Goal: Task Accomplishment & Management: Use online tool/utility

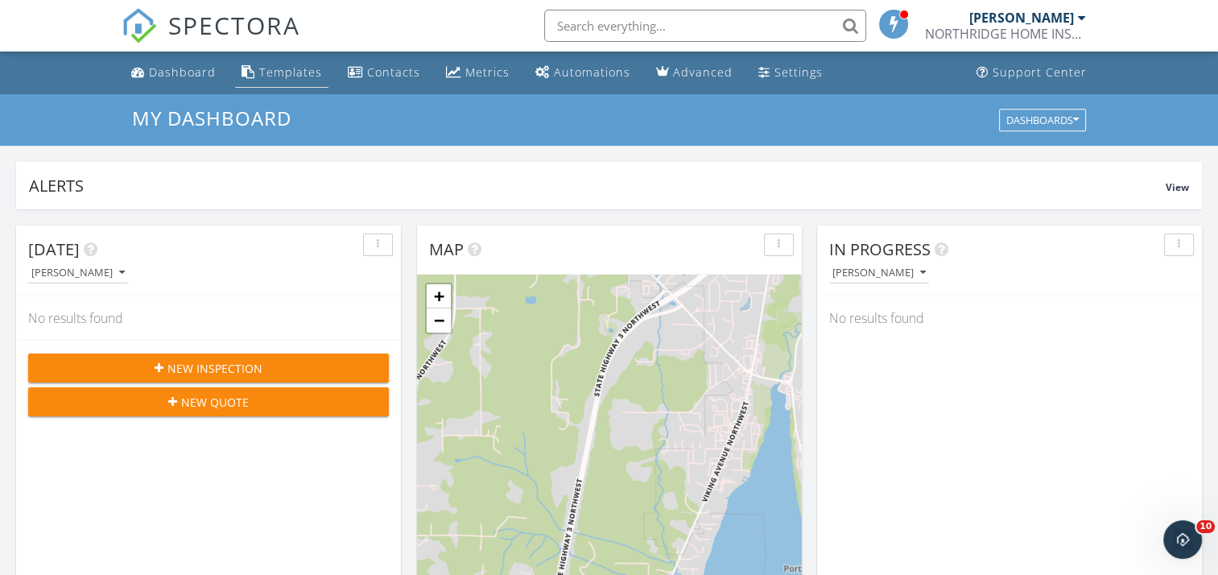
click at [284, 76] on div "Templates" at bounding box center [290, 71] width 63 height 15
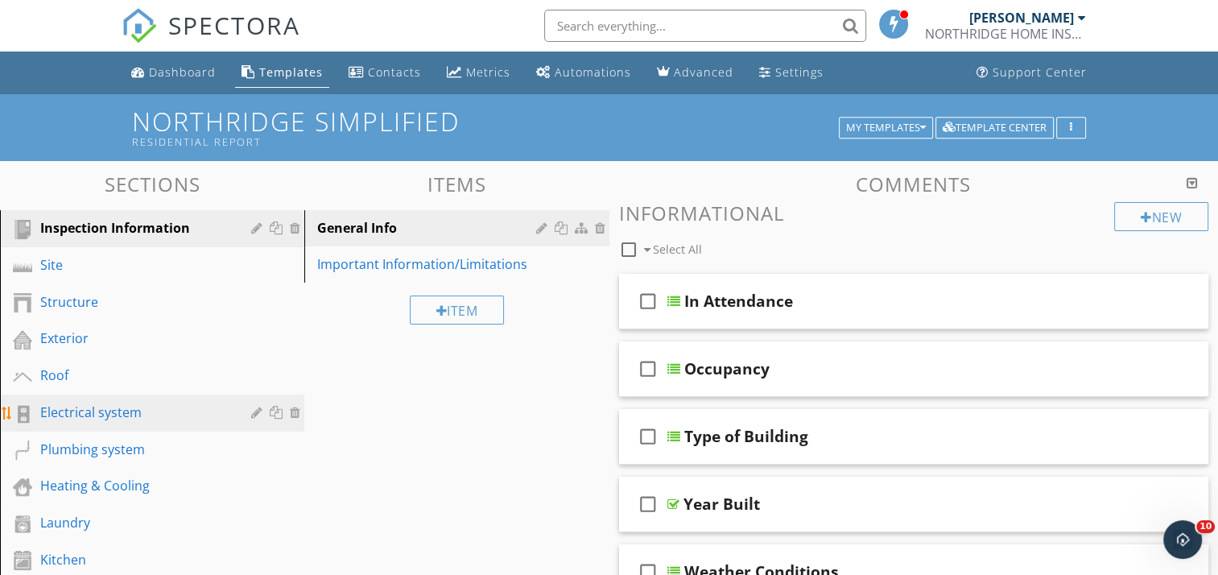
click at [110, 407] on div "Electrical system" at bounding box center [134, 412] width 188 height 19
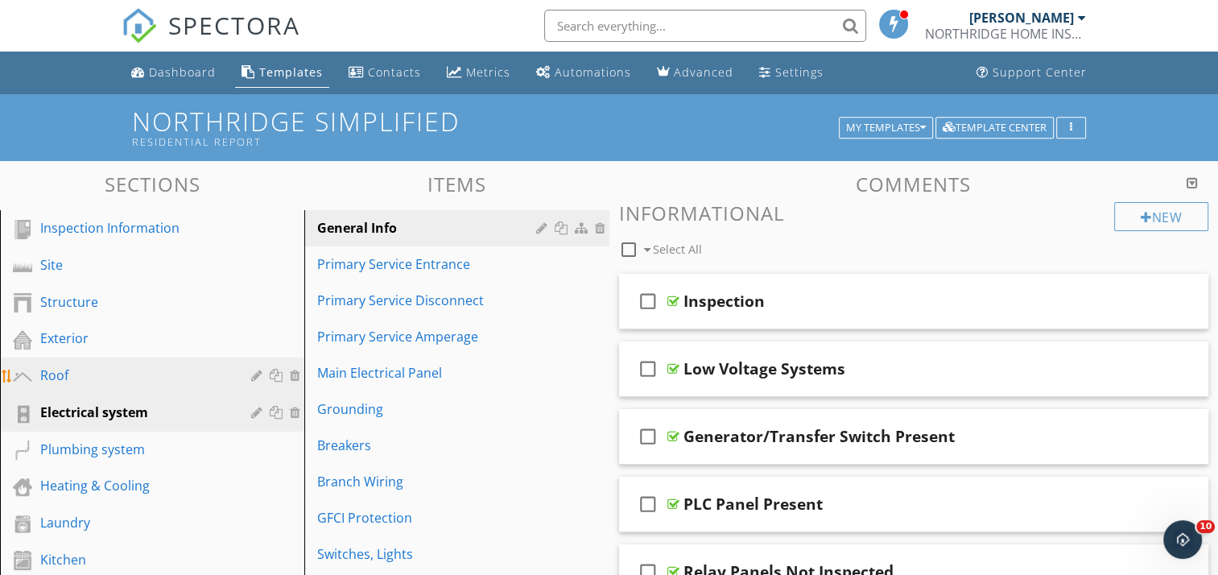
click at [96, 376] on div "Roof" at bounding box center [134, 375] width 188 height 19
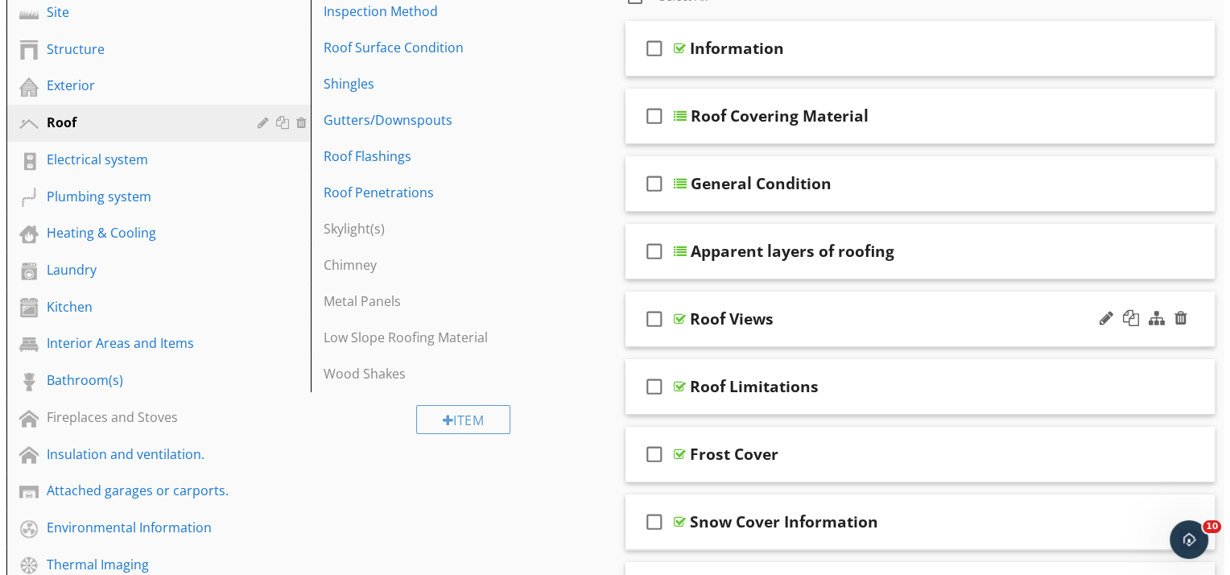
scroll to position [81, 0]
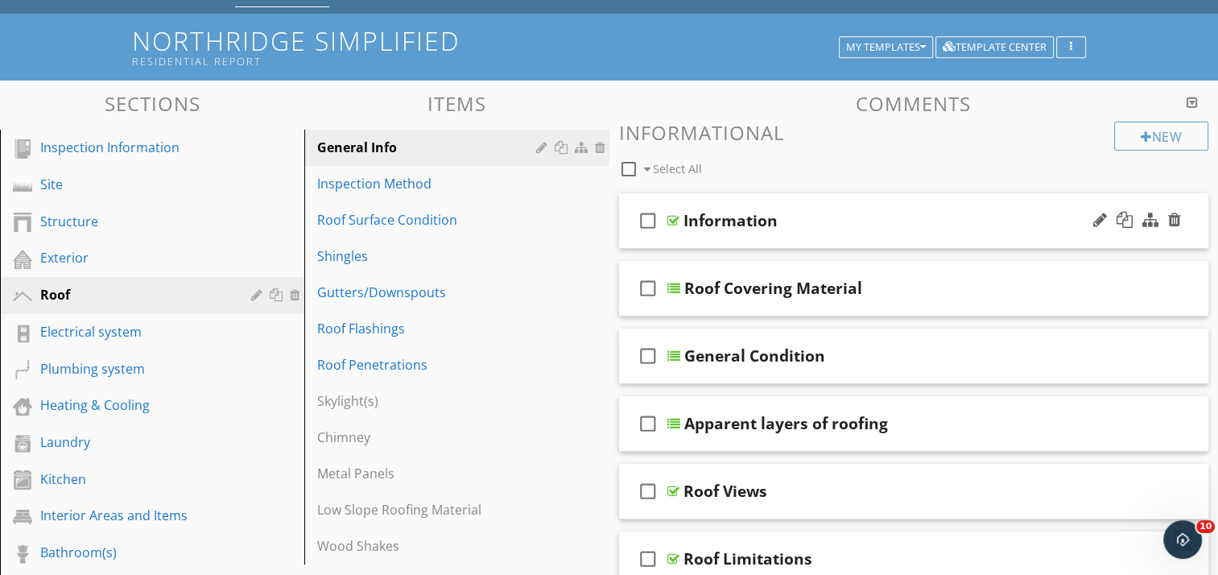
click at [841, 207] on div "check_box_outline_blank Information" at bounding box center [914, 221] width 590 height 56
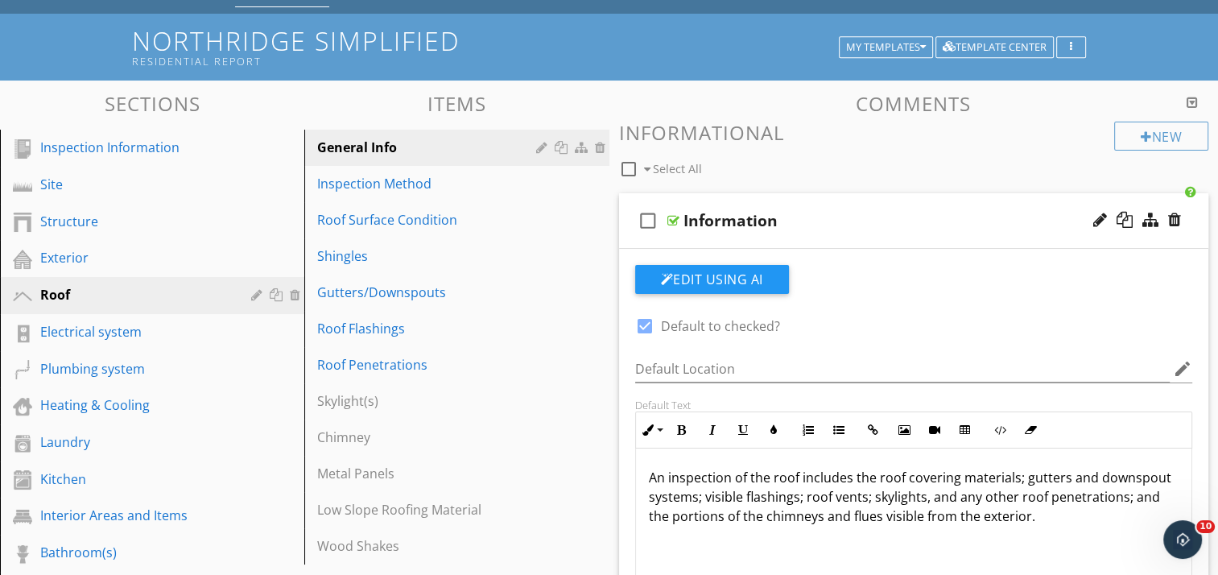
click at [841, 207] on div "check_box_outline_blank Information" at bounding box center [914, 221] width 590 height 56
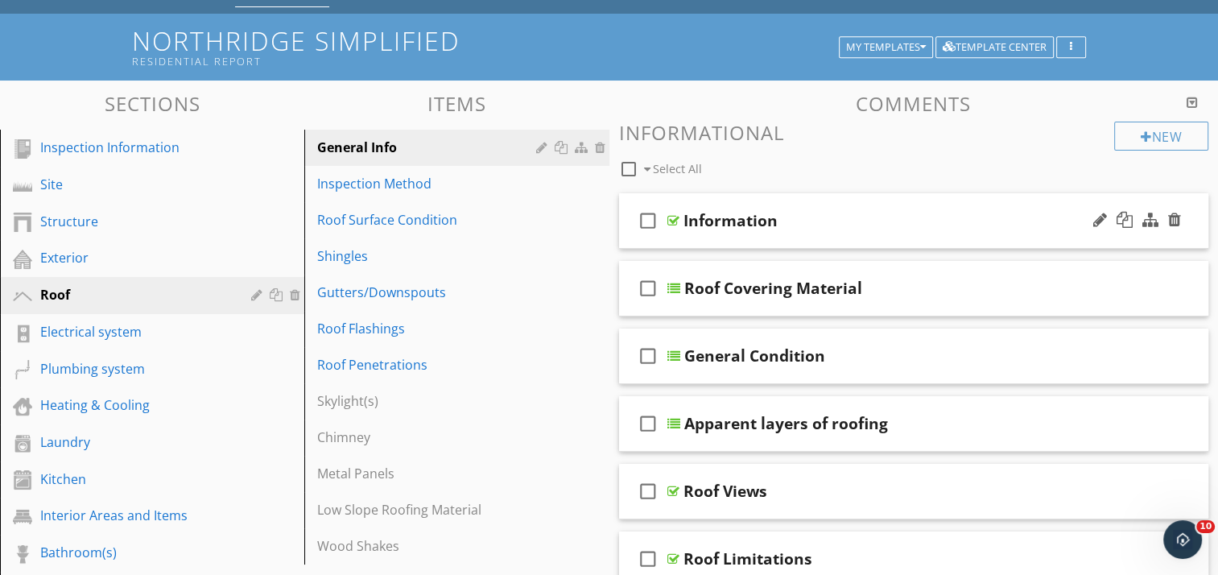
click at [834, 196] on div "check_box_outline_blank Information" at bounding box center [914, 221] width 590 height 56
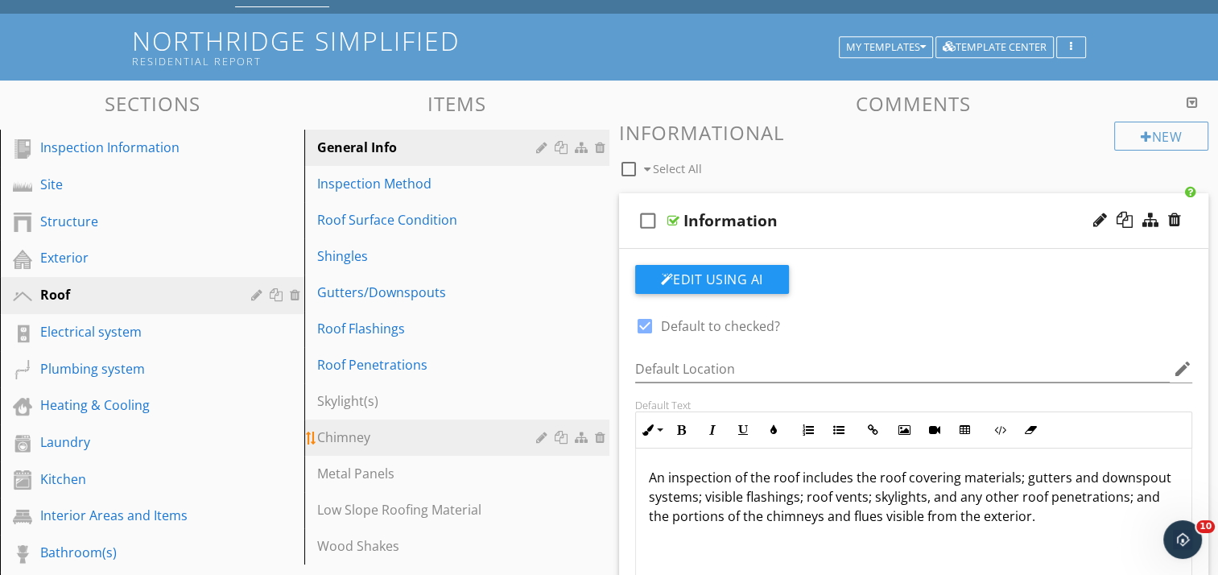
click at [343, 437] on div "Chimney" at bounding box center [428, 437] width 223 height 19
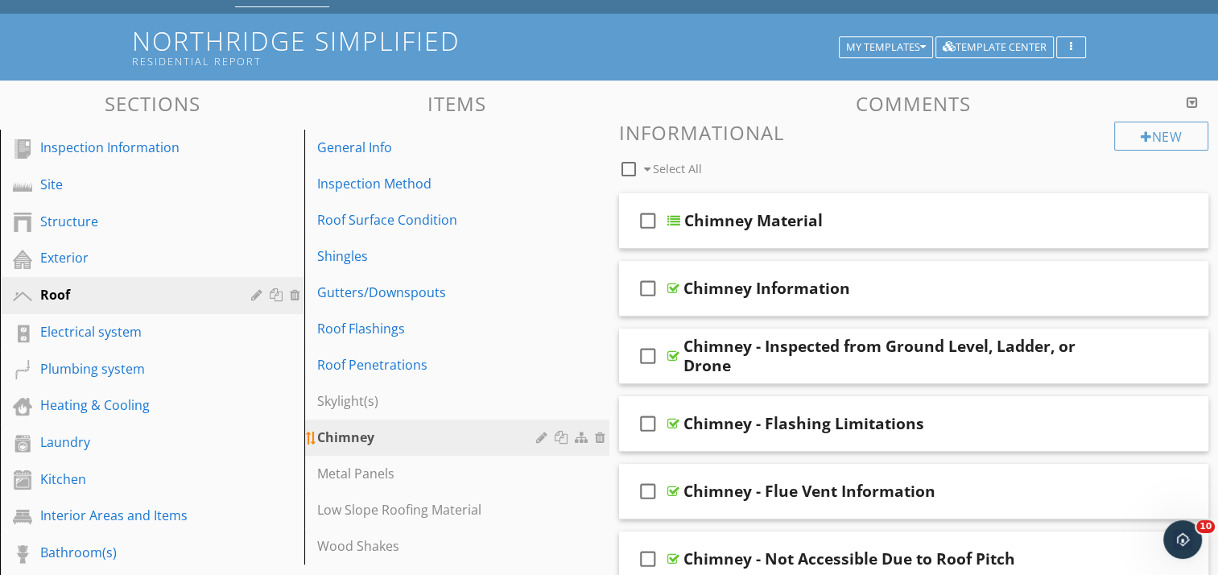
click at [540, 436] on div at bounding box center [543, 437] width 15 height 13
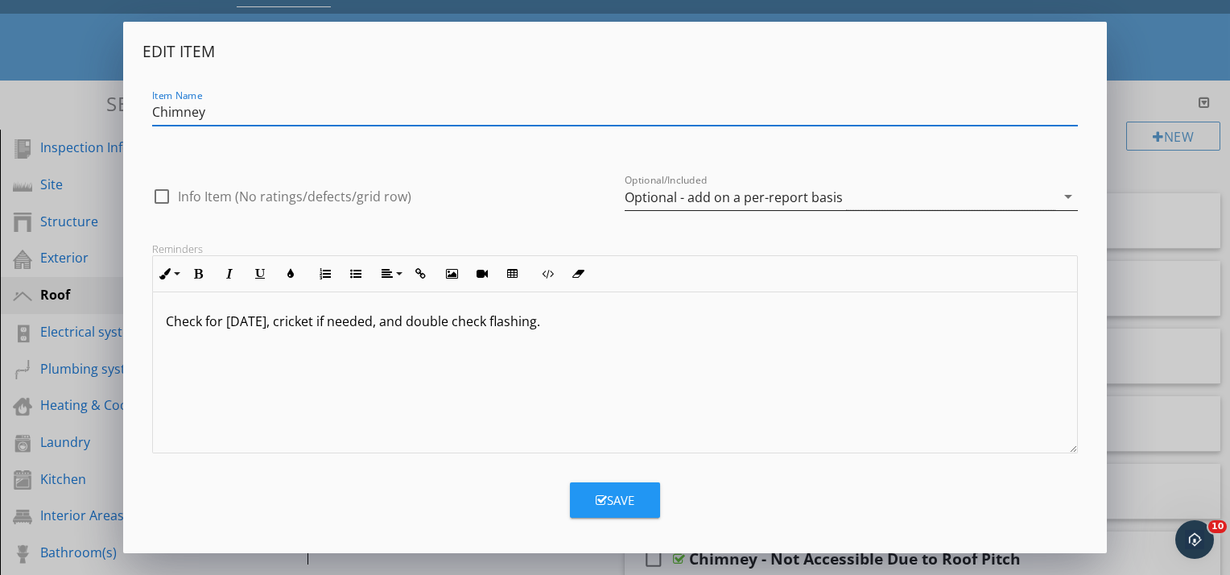
click at [1064, 193] on icon "arrow_drop_down" at bounding box center [1068, 196] width 19 height 19
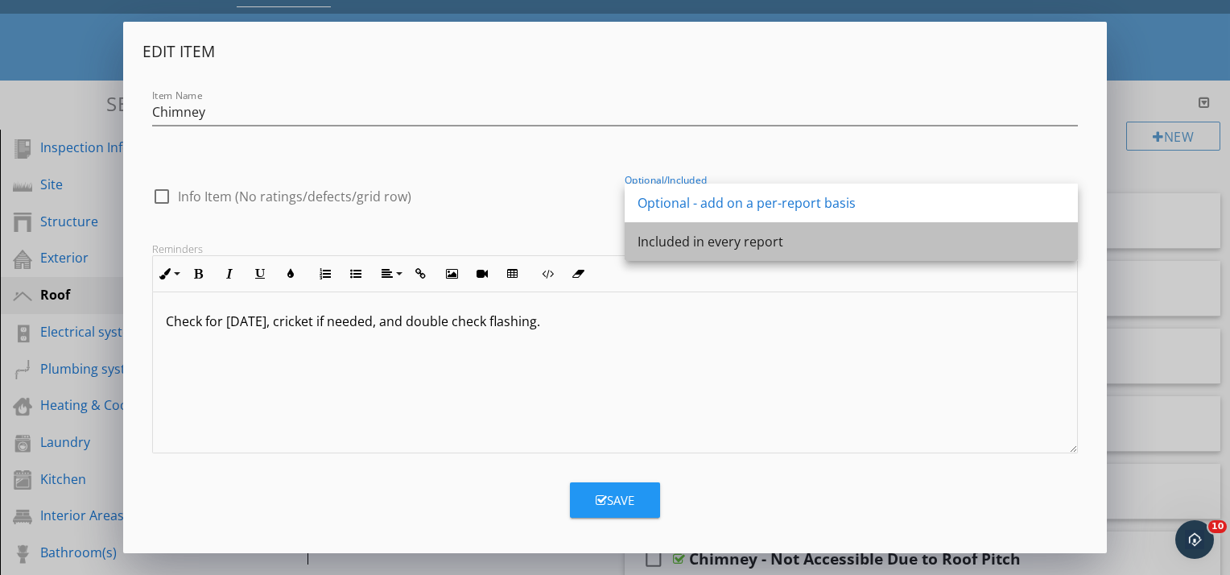
click at [713, 242] on div "Included in every report" at bounding box center [852, 241] width 428 height 19
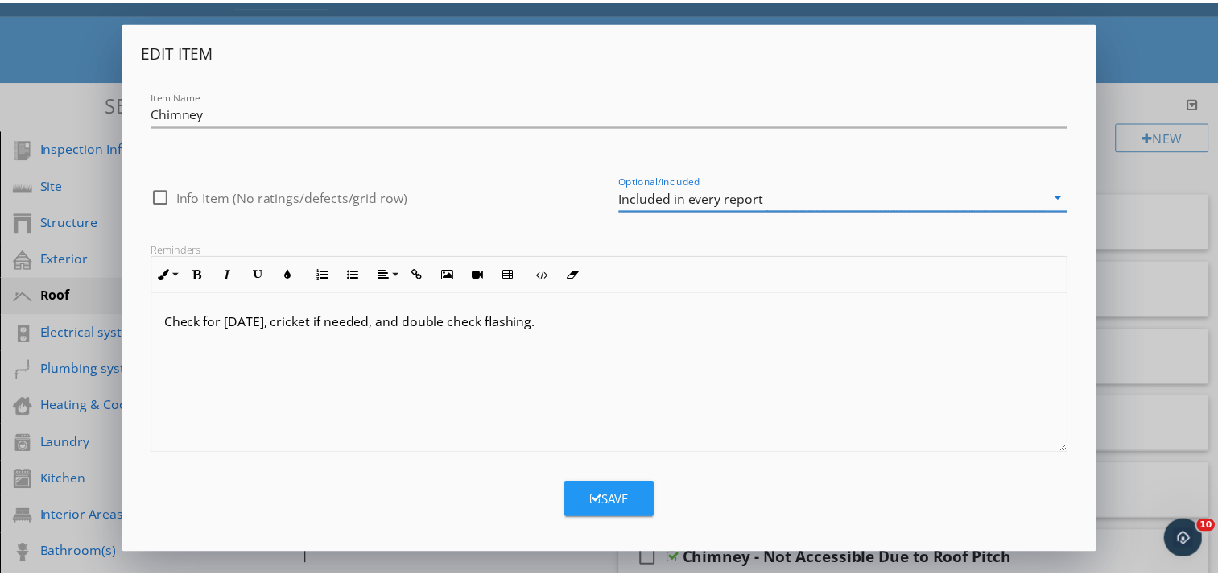
scroll to position [0, 0]
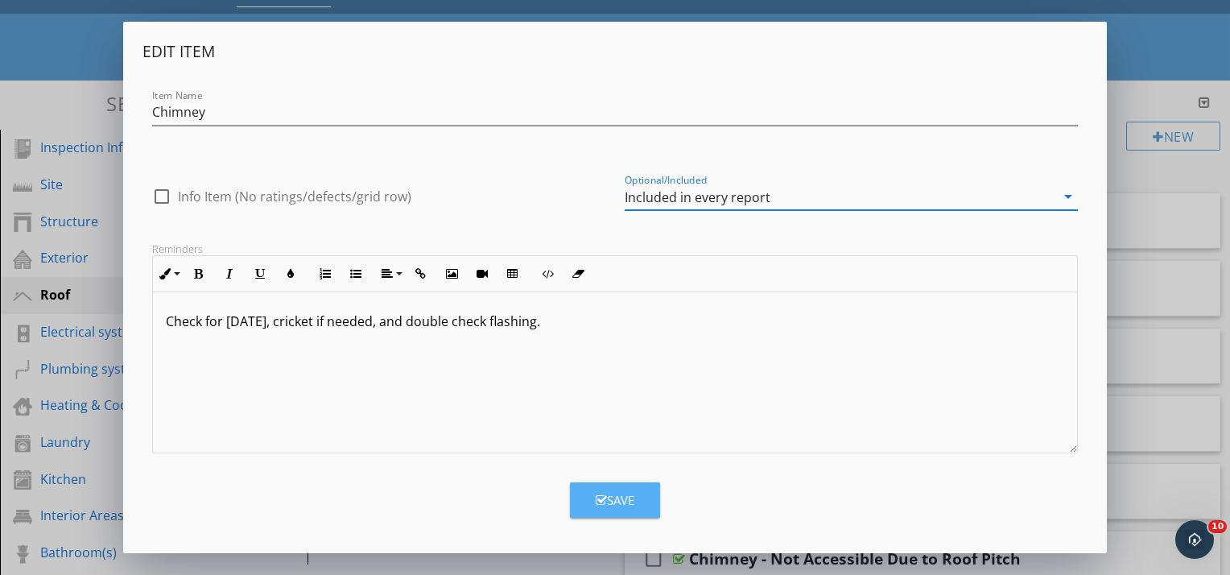
click at [622, 500] on div "Save" at bounding box center [615, 500] width 39 height 19
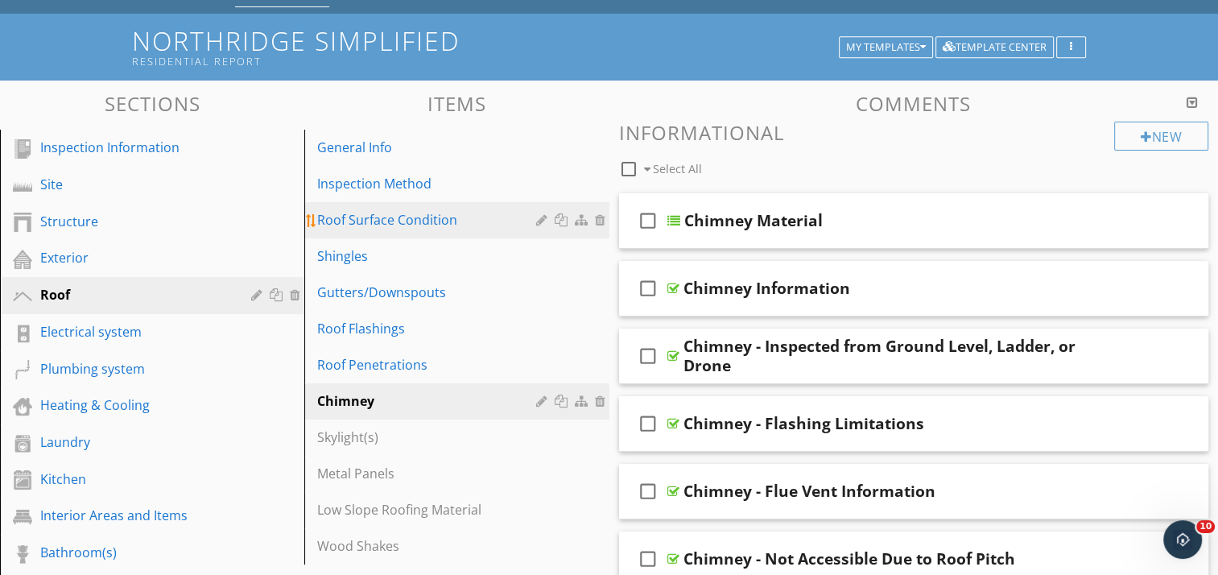
click at [448, 203] on link "Roof Surface Condition" at bounding box center [459, 219] width 300 height 35
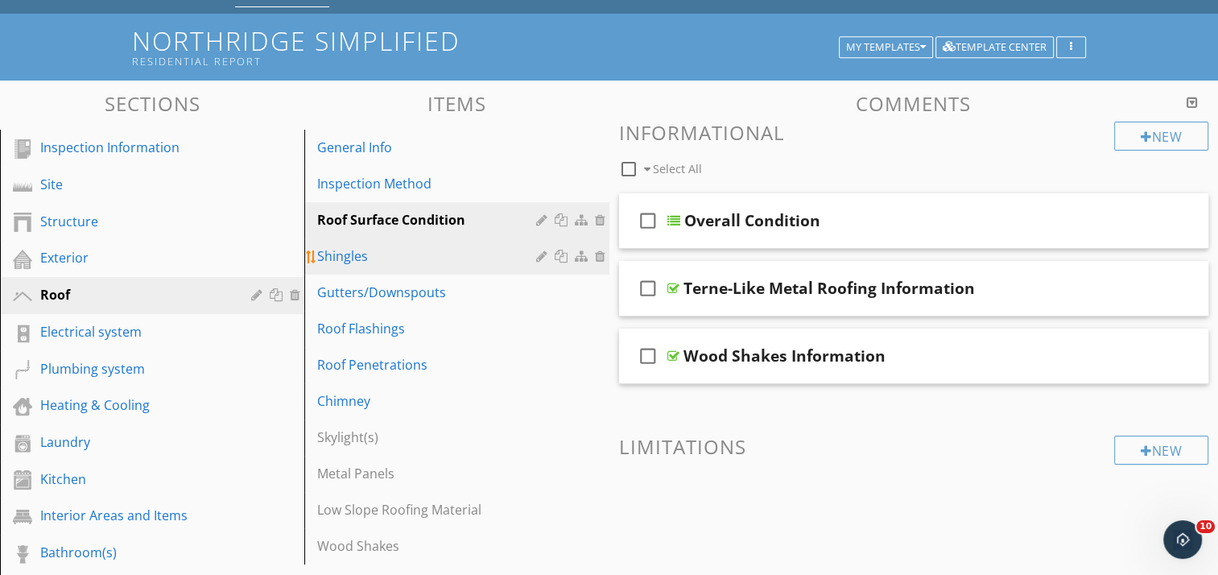
click at [399, 247] on div "Shingles" at bounding box center [428, 255] width 223 height 19
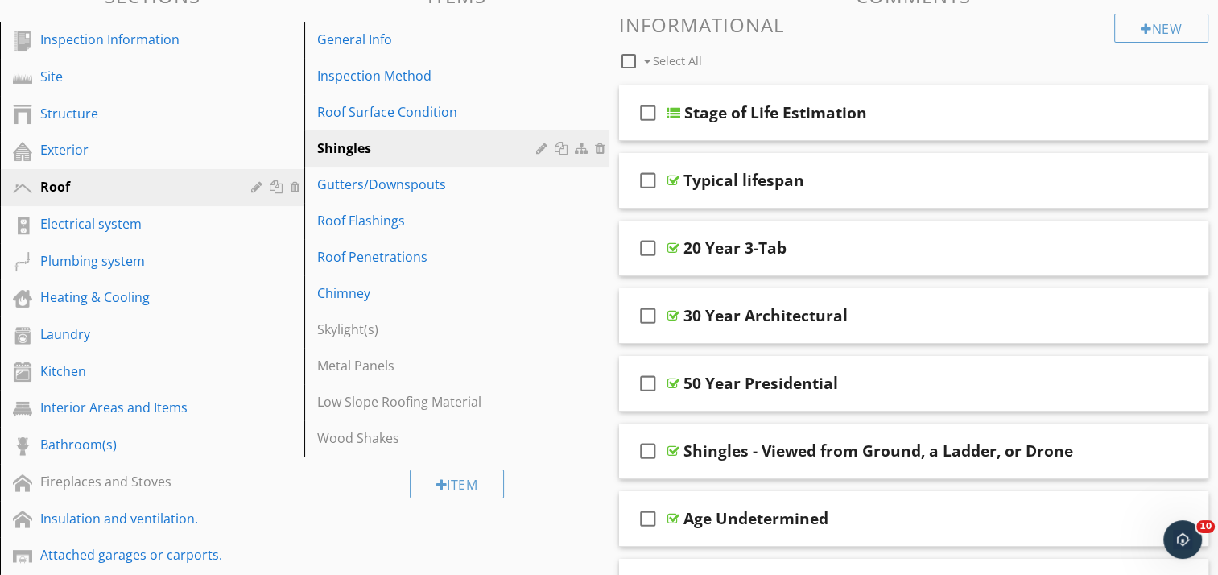
scroll to position [161, 0]
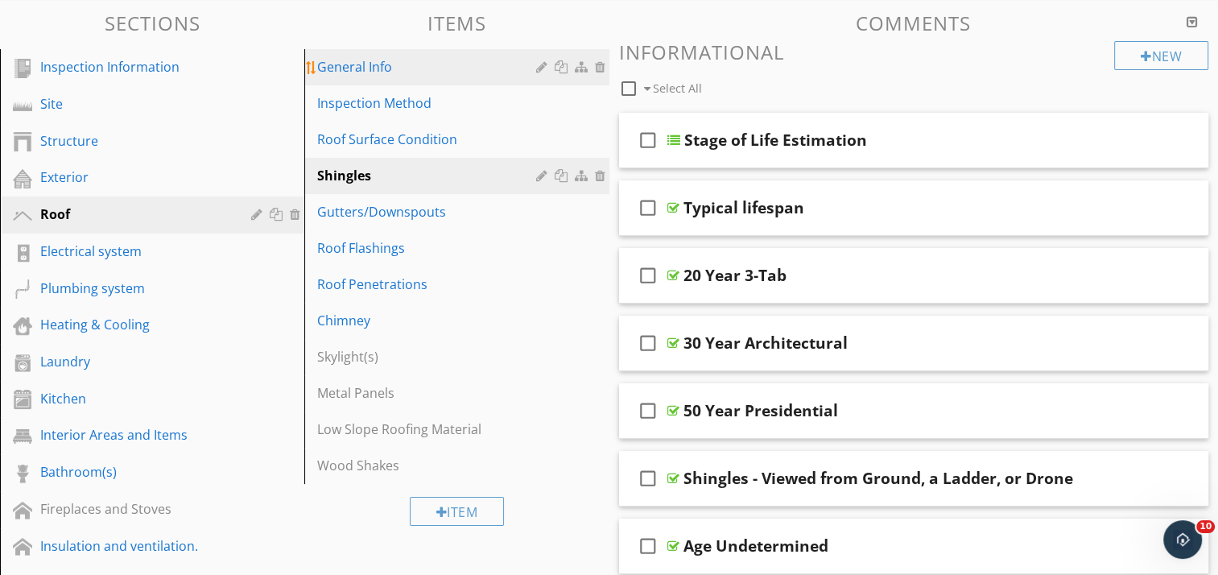
click at [408, 66] on div "General Info" at bounding box center [428, 66] width 223 height 19
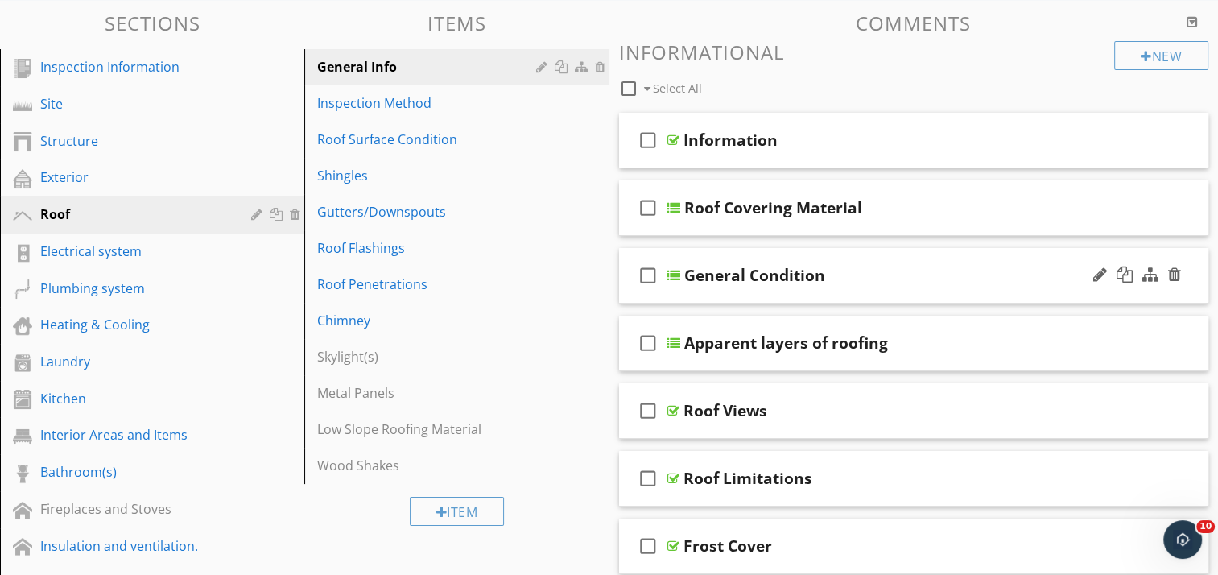
click at [827, 258] on div "check_box_outline_blank General Condition" at bounding box center [914, 276] width 590 height 56
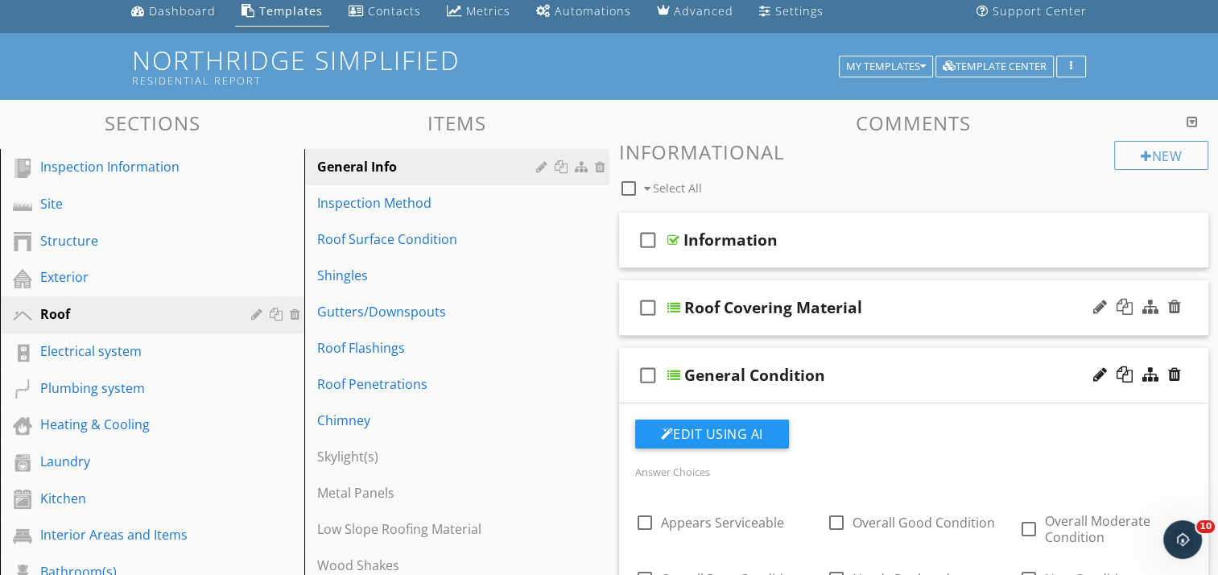
scroll to position [0, 0]
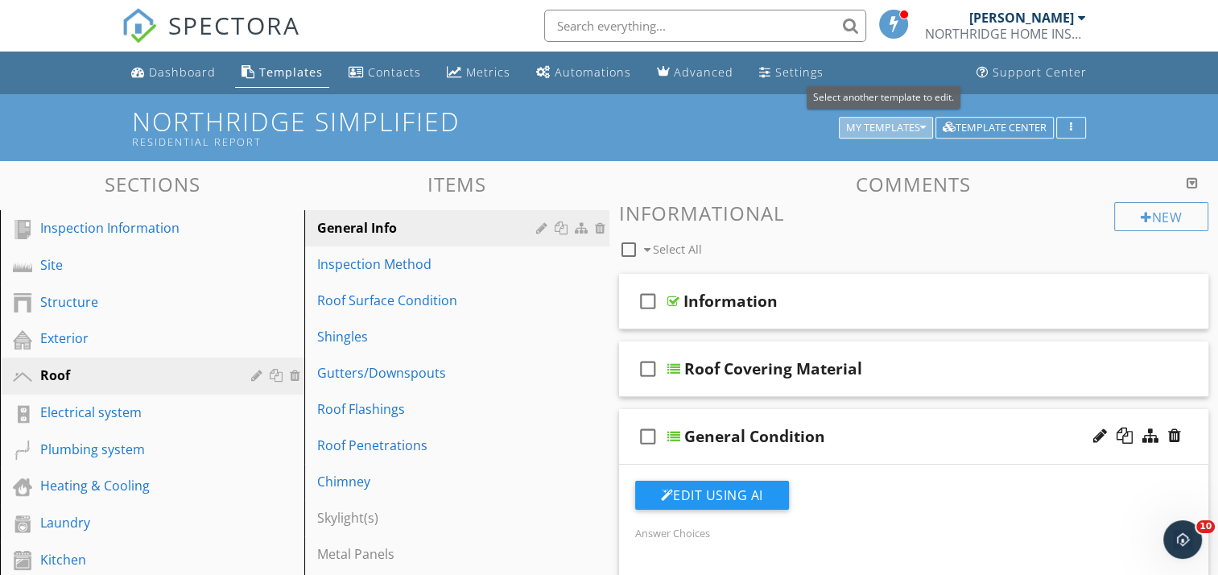
click at [921, 130] on icon "button" at bounding box center [923, 127] width 6 height 11
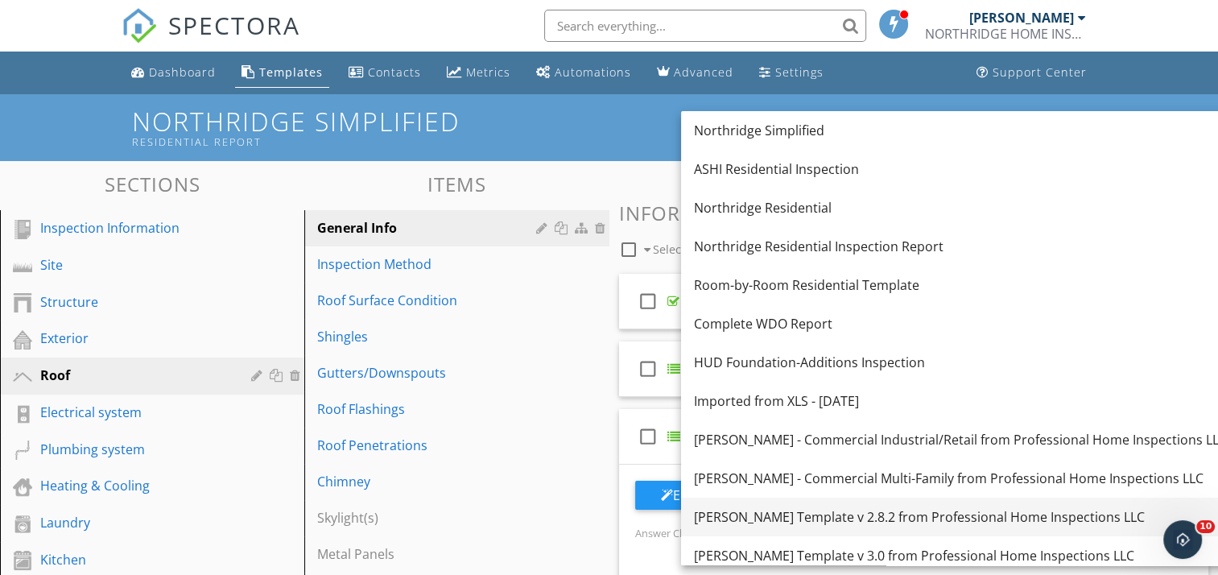
click at [931, 513] on div "KC Bartley Template v 2.8.2 from Professional Home Inspections LLC" at bounding box center [960, 516] width 533 height 19
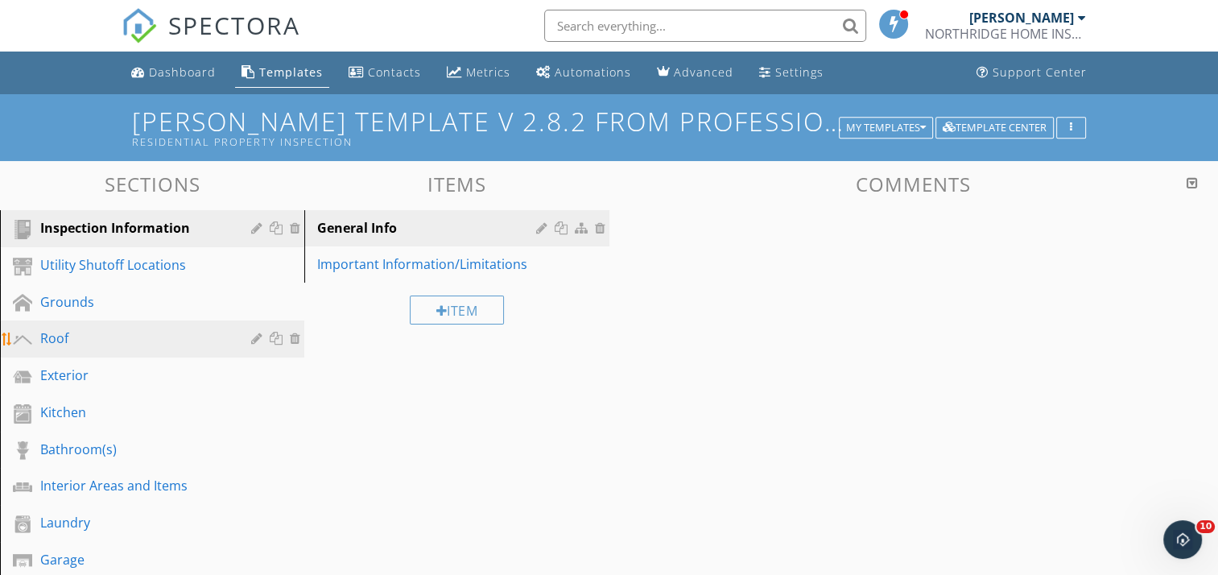
click at [88, 329] on div "Roof" at bounding box center [134, 338] width 188 height 19
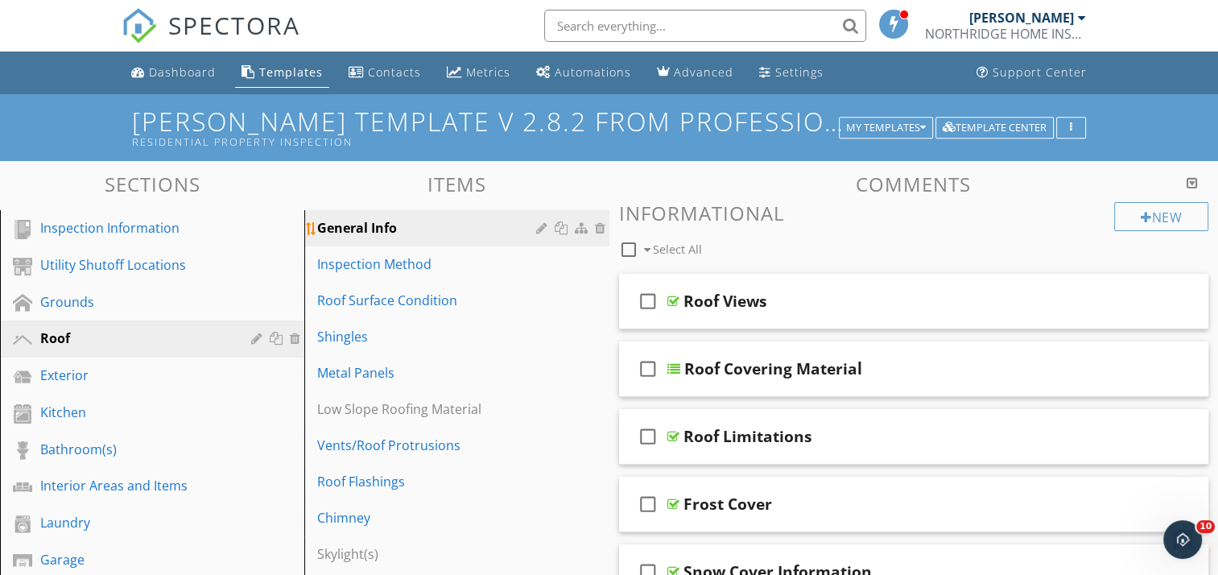
click at [448, 224] on div "General Info" at bounding box center [428, 227] width 223 height 19
click at [918, 129] on div "My Templates" at bounding box center [886, 127] width 80 height 11
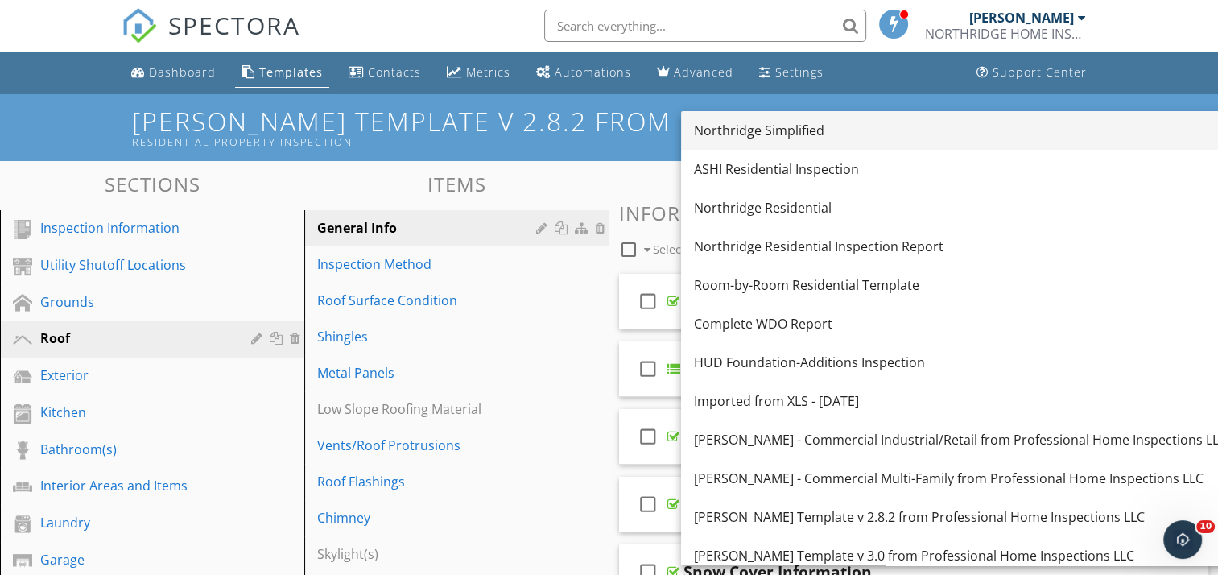
click at [766, 138] on div "Northridge Simplified" at bounding box center [960, 130] width 533 height 19
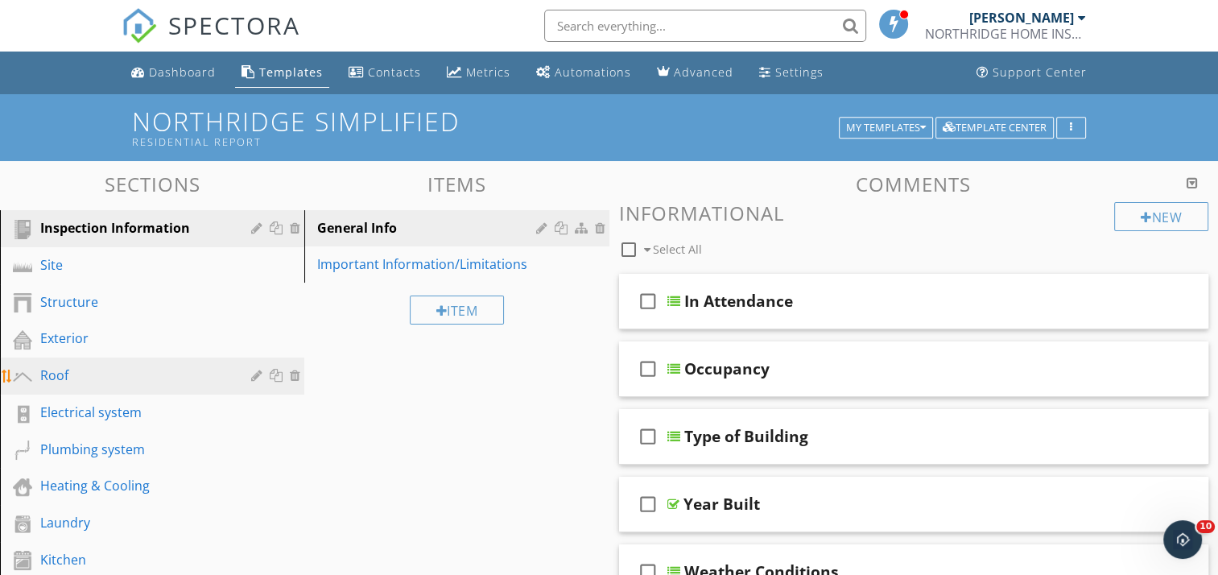
click at [89, 369] on div "Roof" at bounding box center [134, 375] width 188 height 19
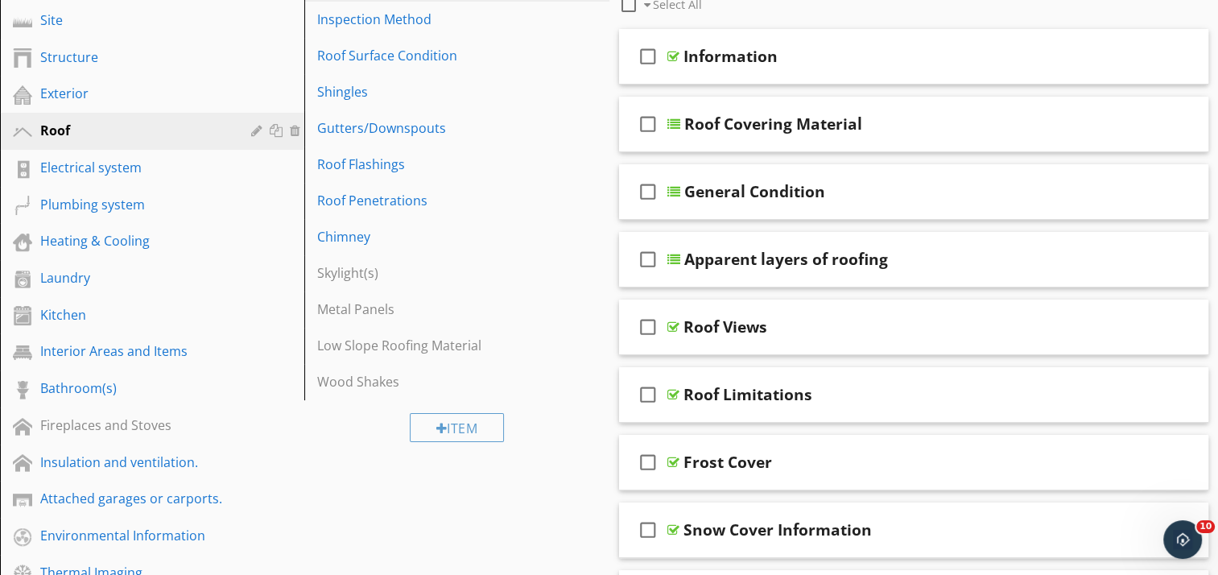
scroll to position [126, 0]
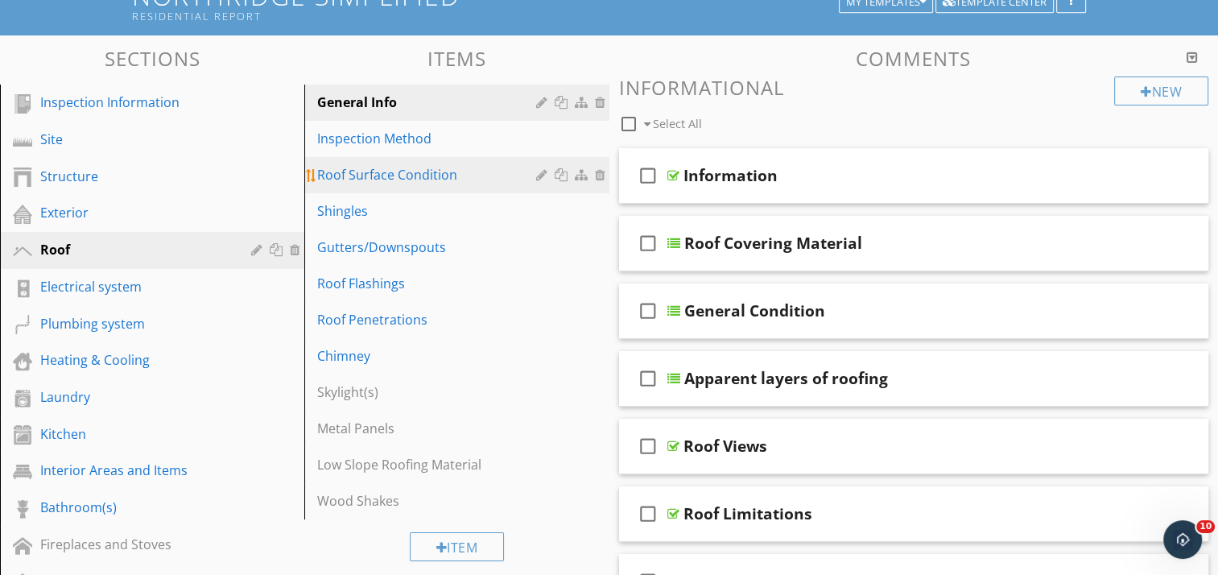
click at [399, 165] on div "Roof Surface Condition" at bounding box center [428, 174] width 223 height 19
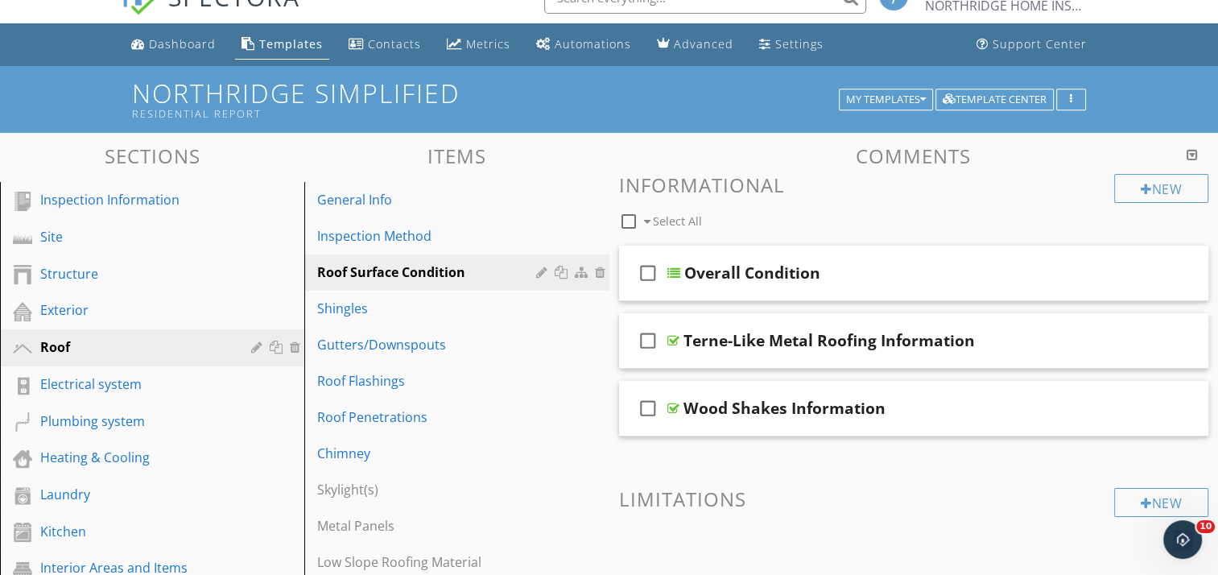
scroll to position [0, 0]
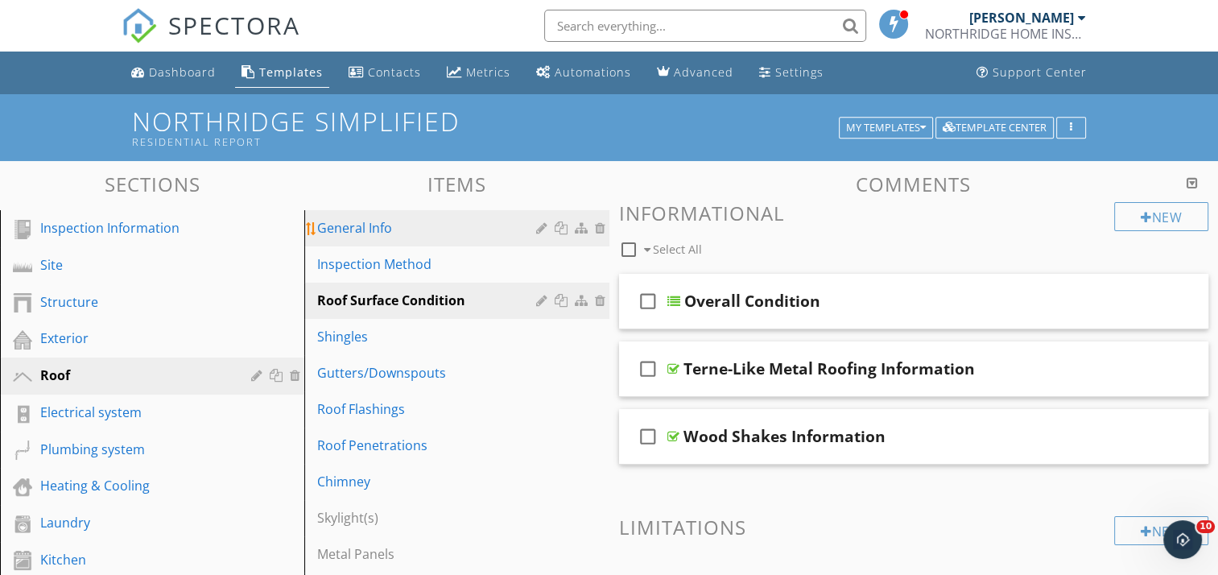
click at [409, 229] on div "General Info" at bounding box center [428, 227] width 223 height 19
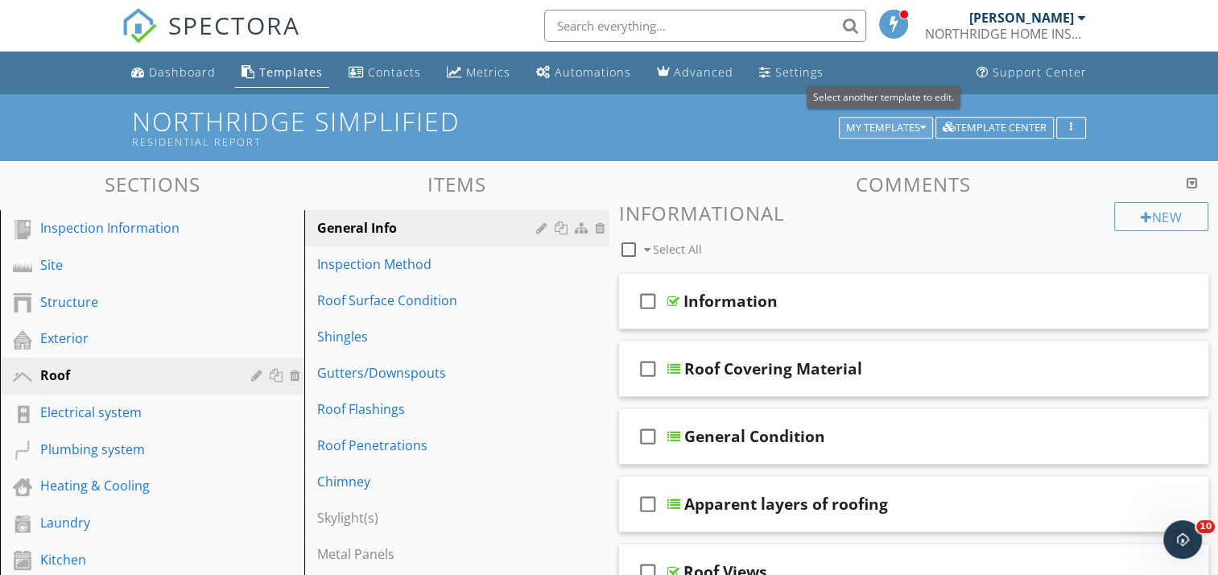
click at [920, 123] on icon "button" at bounding box center [923, 127] width 6 height 11
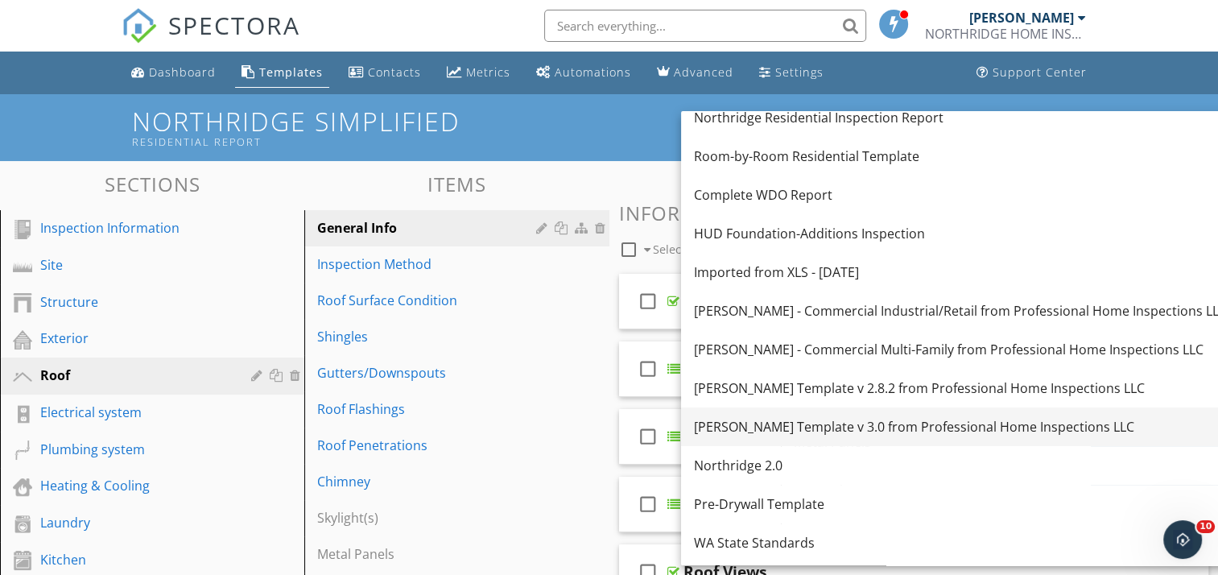
scroll to position [161, 0]
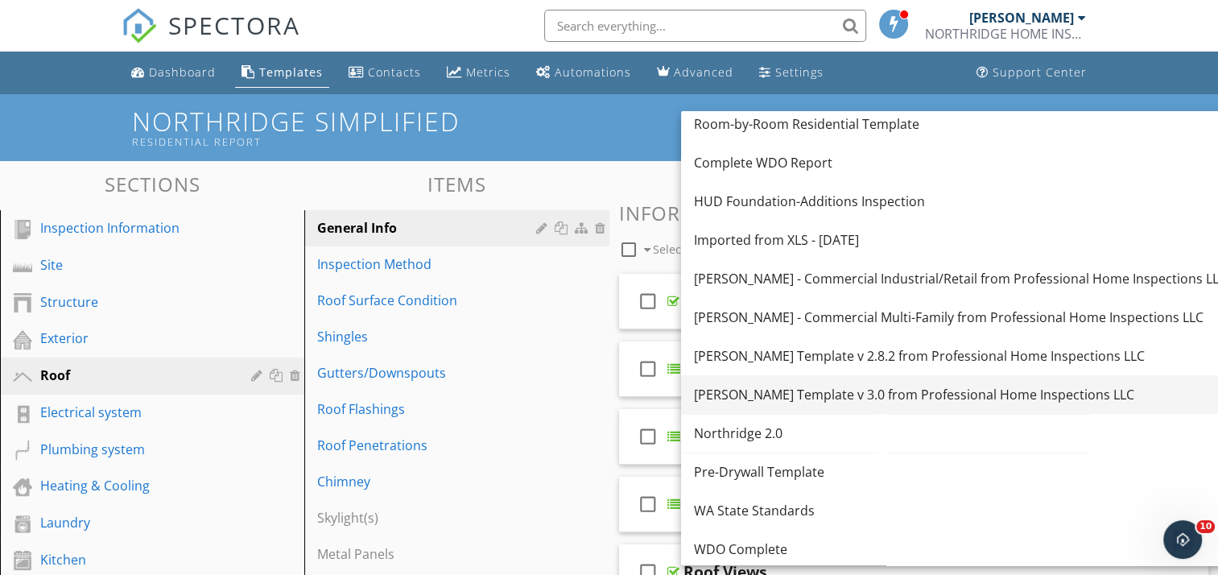
click at [934, 388] on div "KC Bartley Template v 3.0 from Professional Home Inspections LLC" at bounding box center [960, 394] width 533 height 19
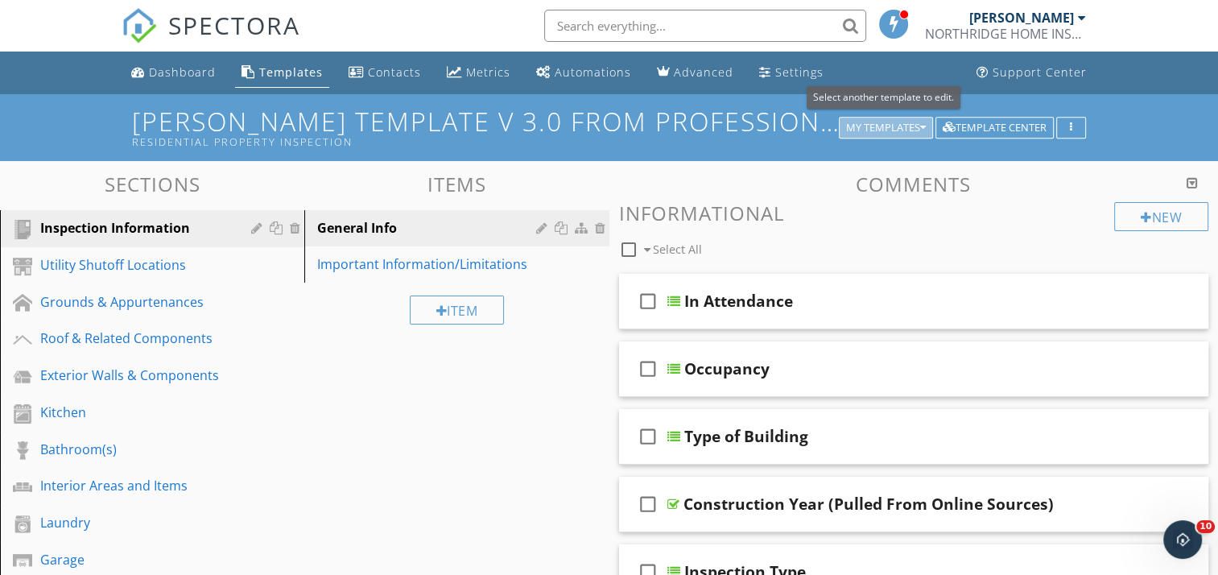
click at [917, 130] on div "My Templates" at bounding box center [886, 127] width 80 height 11
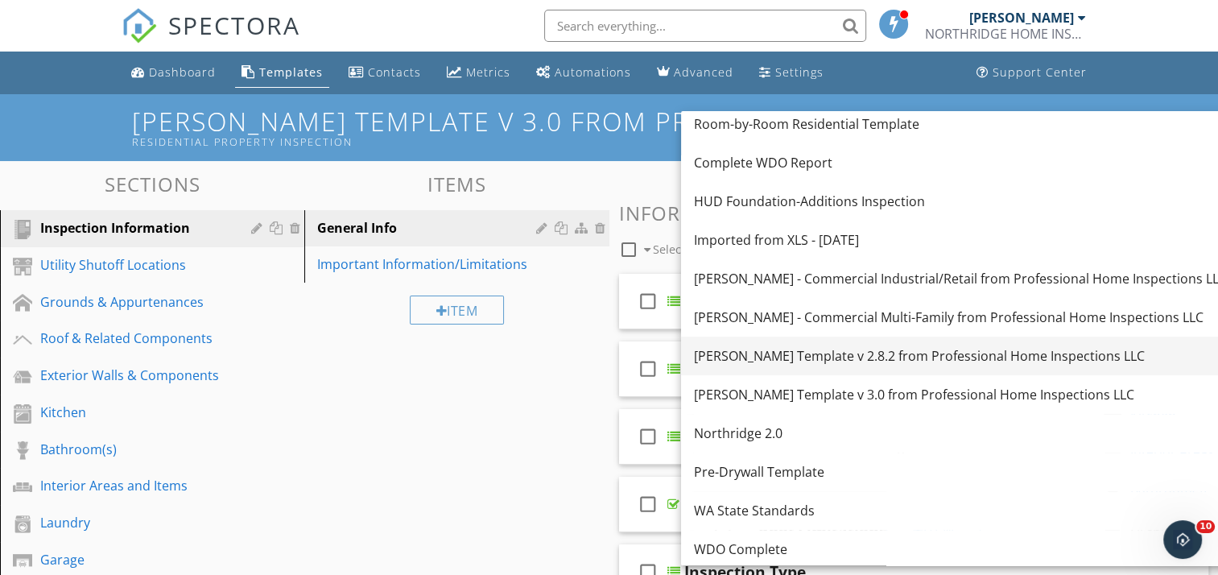
click at [910, 352] on div "KC Bartley Template v 2.8.2 from Professional Home Inspections LLC" at bounding box center [960, 355] width 533 height 19
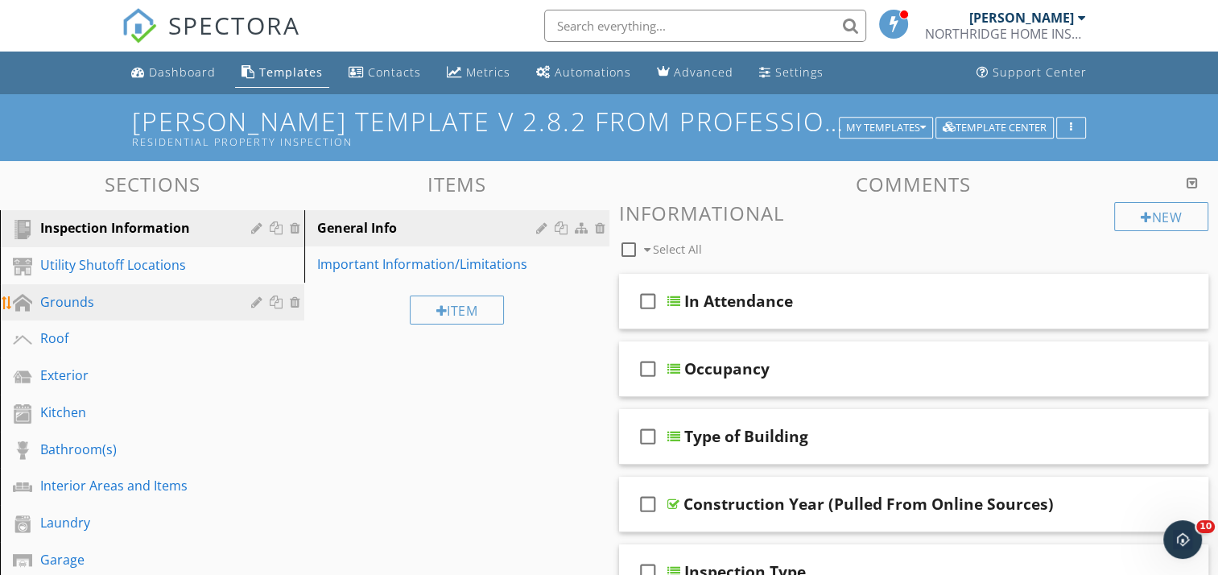
click at [126, 301] on div "Grounds" at bounding box center [134, 301] width 188 height 19
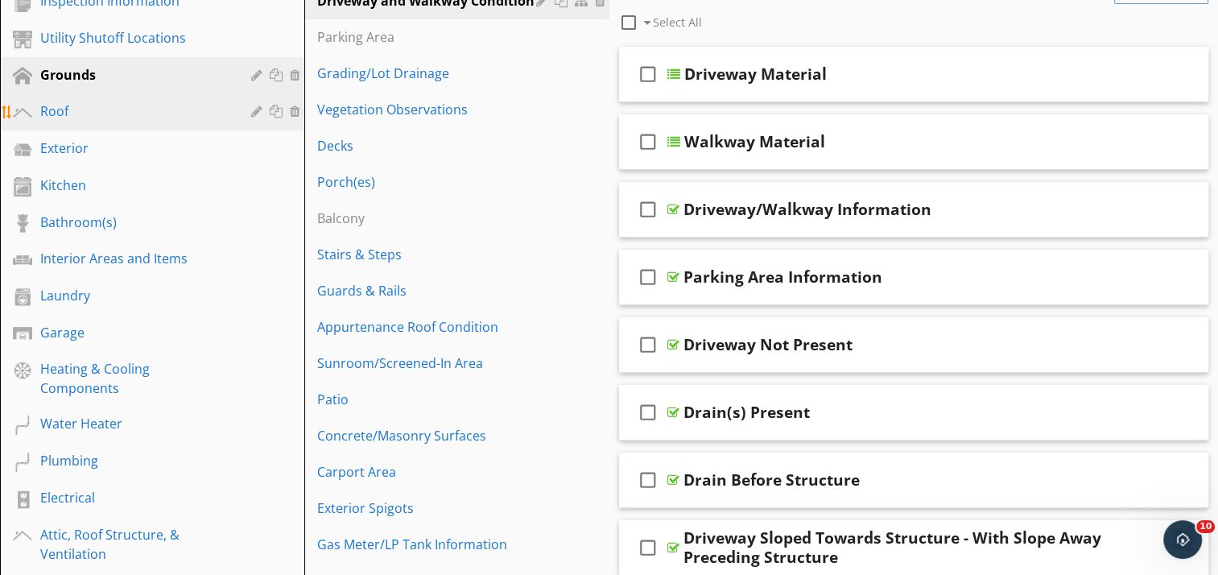
scroll to position [242, 0]
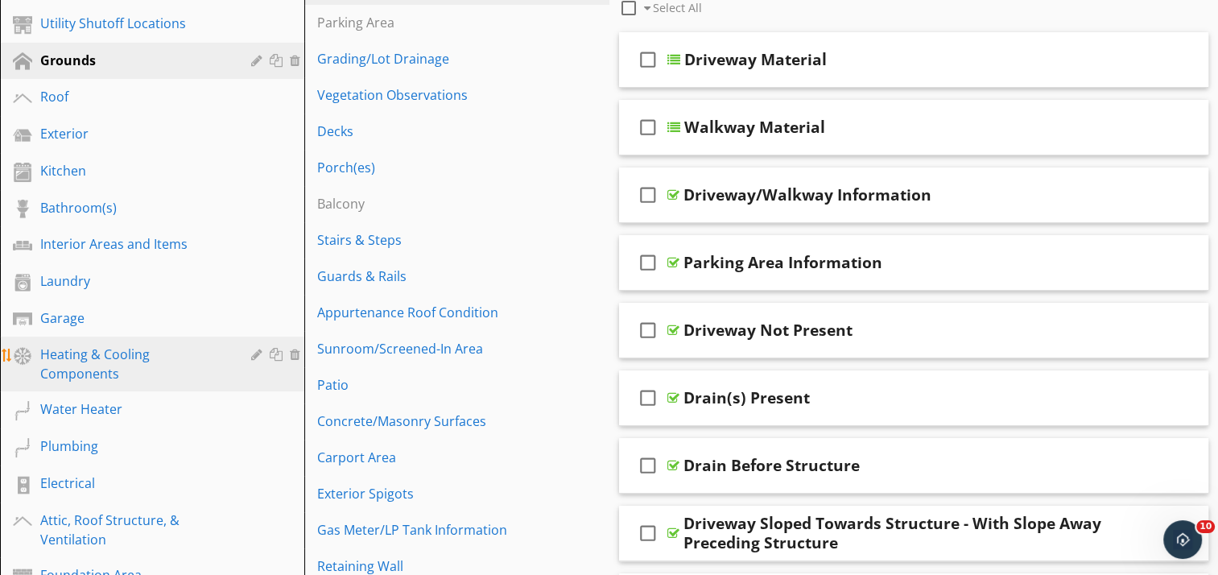
click at [142, 363] on div "Heating & Cooling Components" at bounding box center [134, 364] width 188 height 39
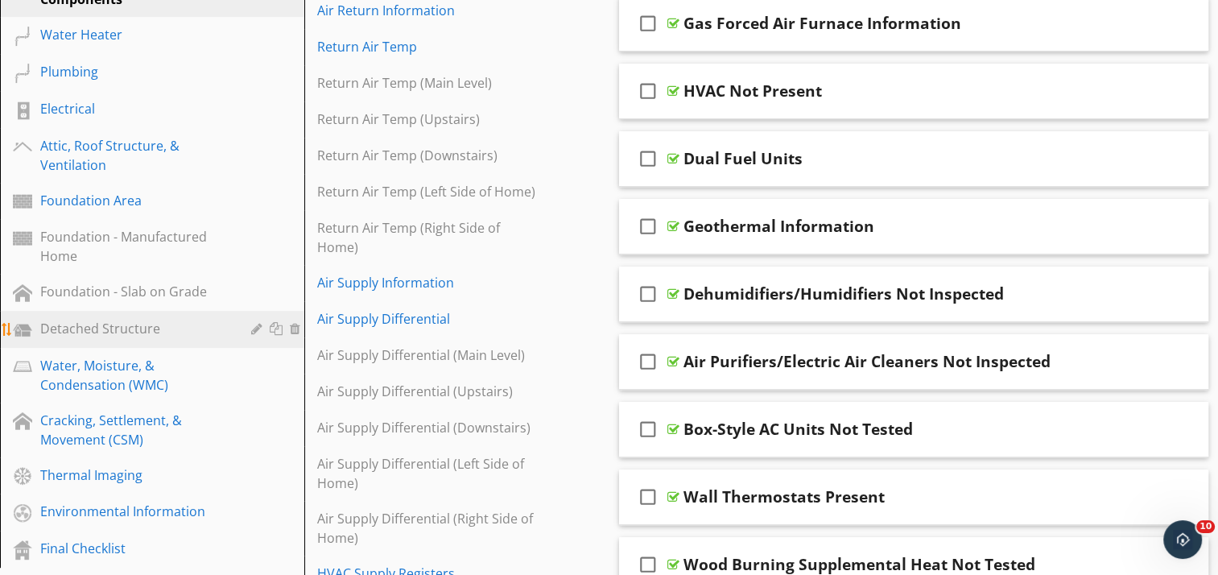
scroll to position [644, 0]
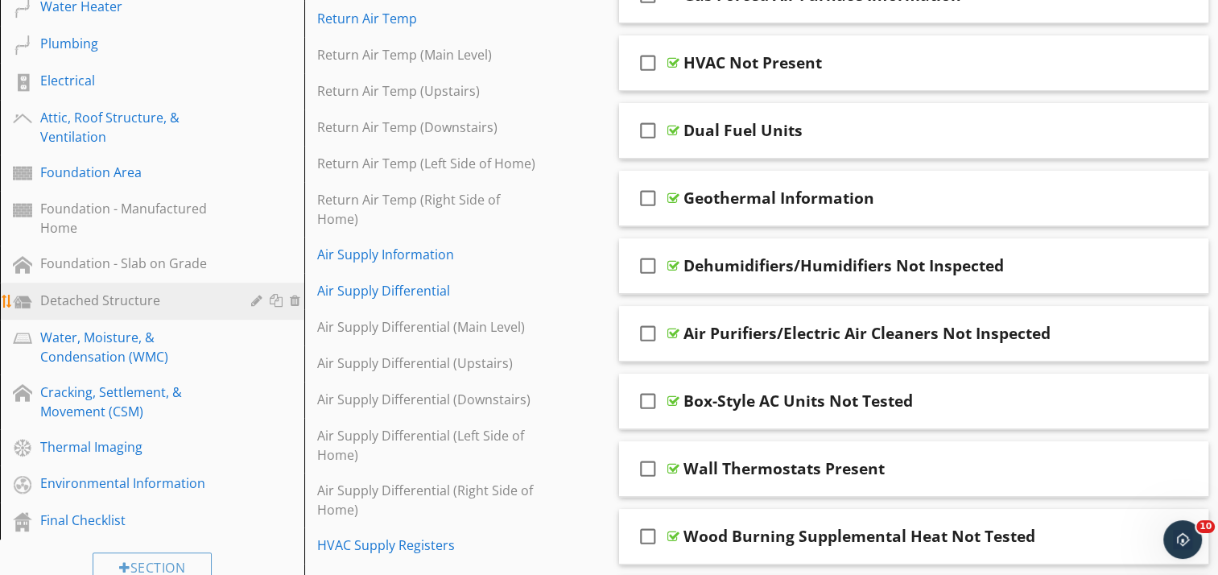
click at [119, 295] on div "Detached Structure" at bounding box center [134, 300] width 188 height 19
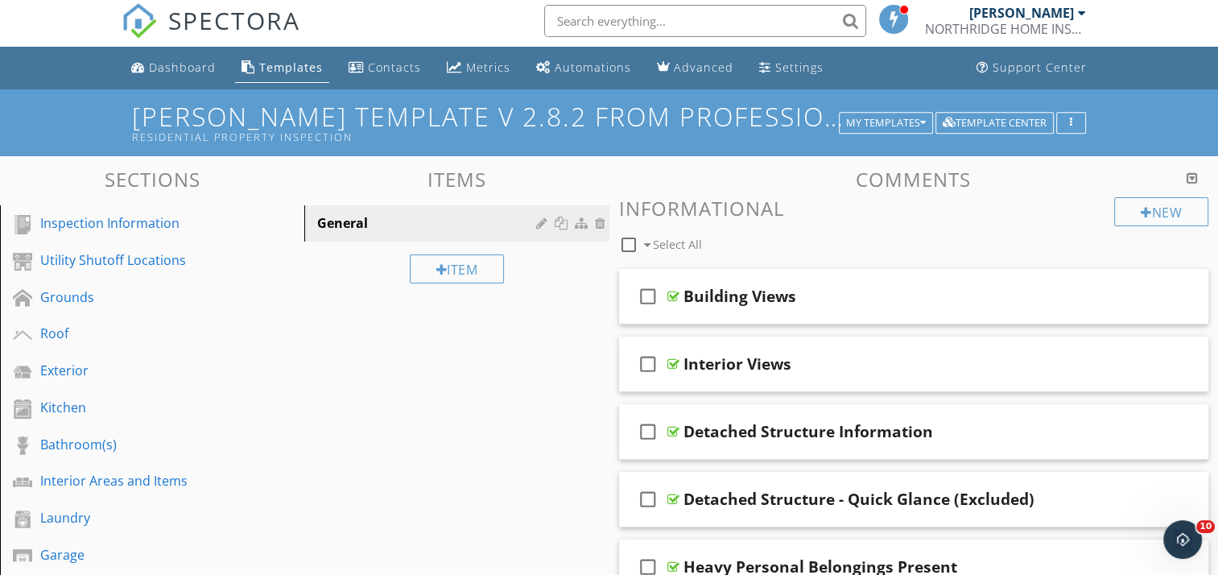
scroll to position [0, 0]
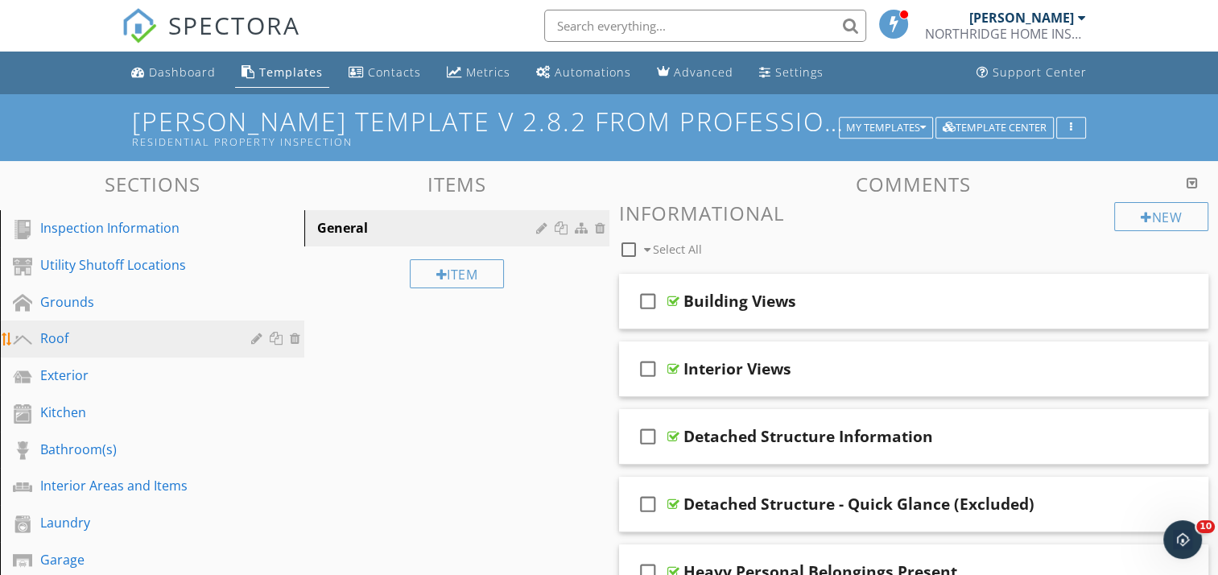
click at [64, 331] on div "Roof" at bounding box center [134, 338] width 188 height 19
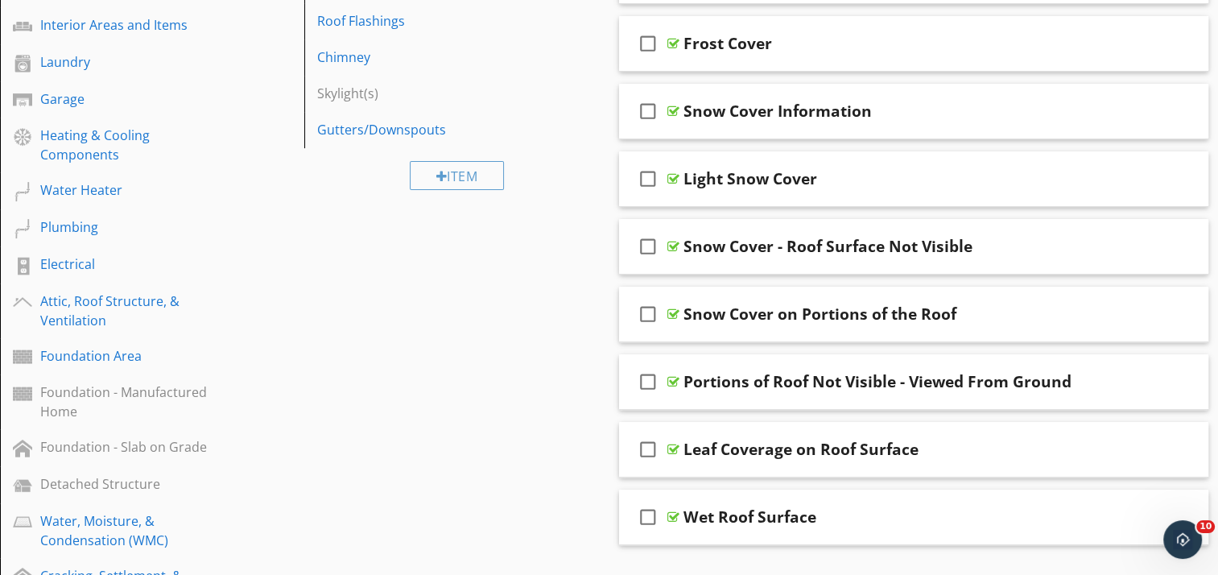
scroll to position [139, 0]
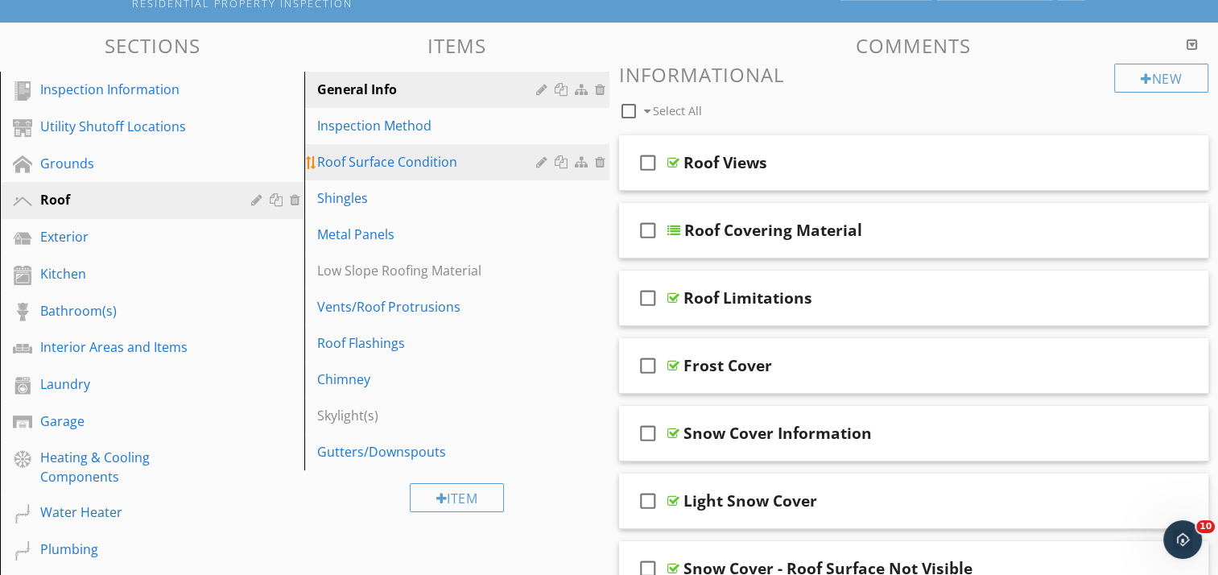
click at [436, 152] on div "Roof Surface Condition" at bounding box center [428, 161] width 223 height 19
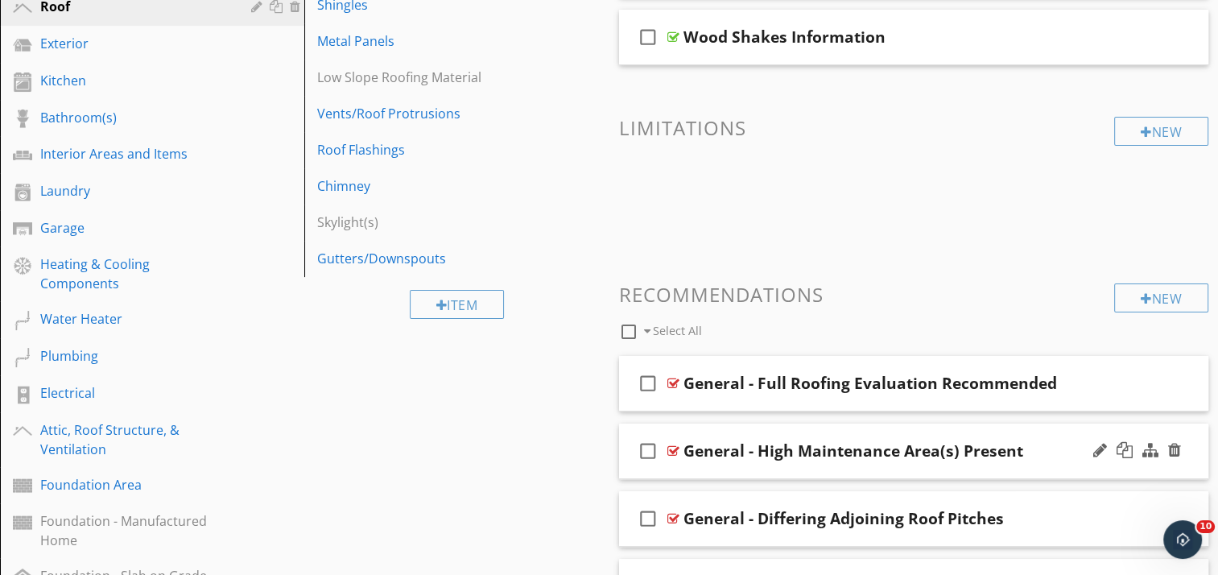
scroll to position [58, 0]
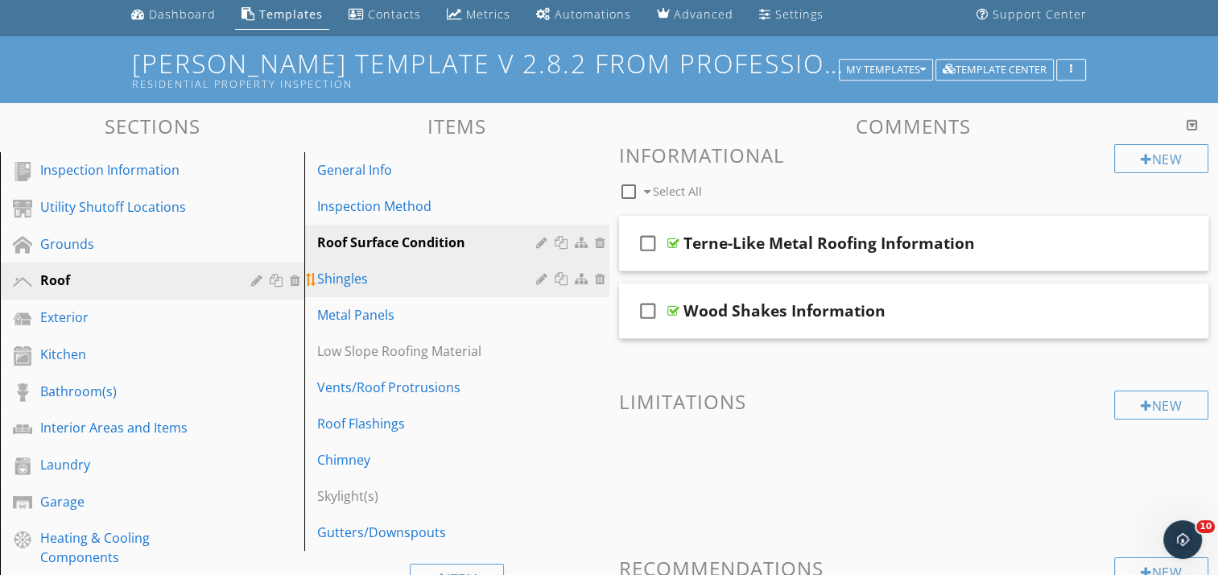
click at [408, 271] on div "Shingles" at bounding box center [428, 278] width 223 height 19
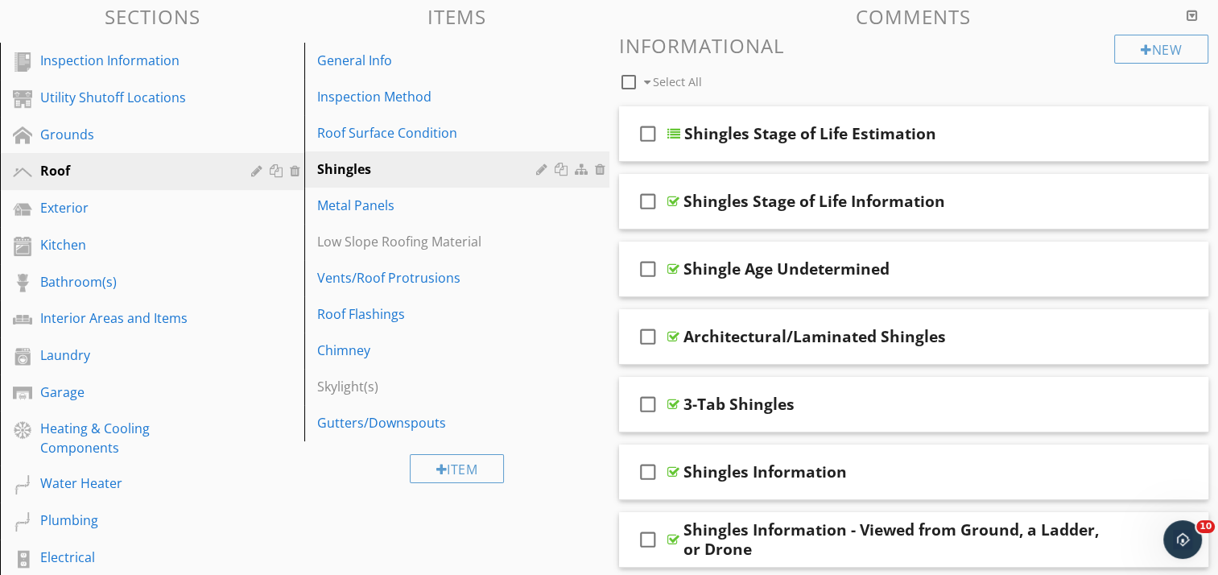
scroll to position [219, 0]
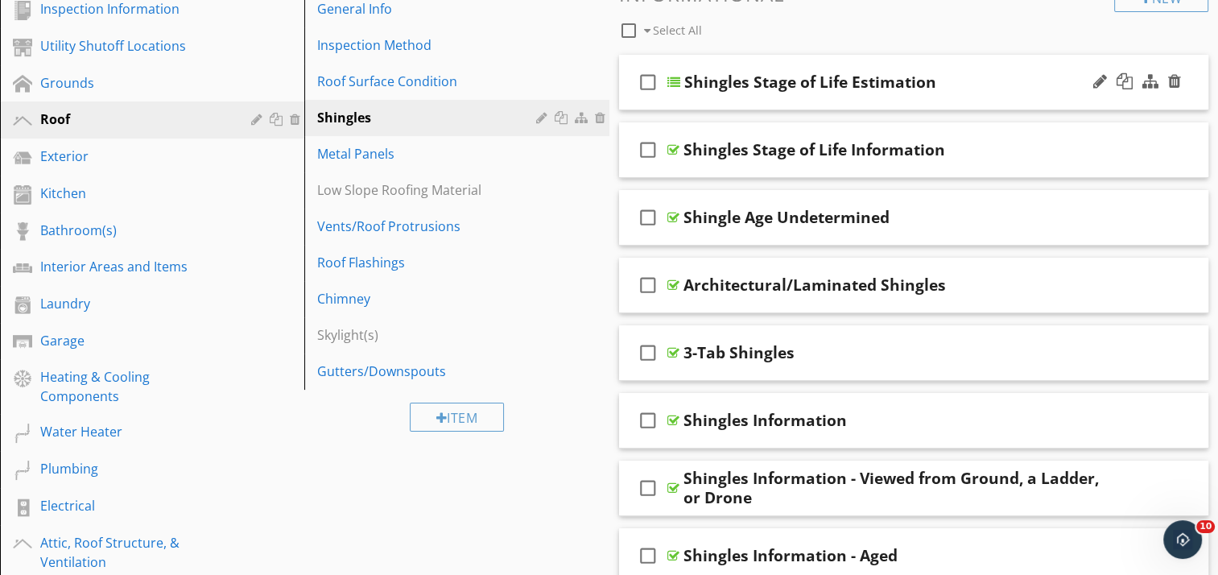
click at [843, 59] on div "check_box_outline_blank Shingles Stage of Life Estimation" at bounding box center [914, 83] width 590 height 56
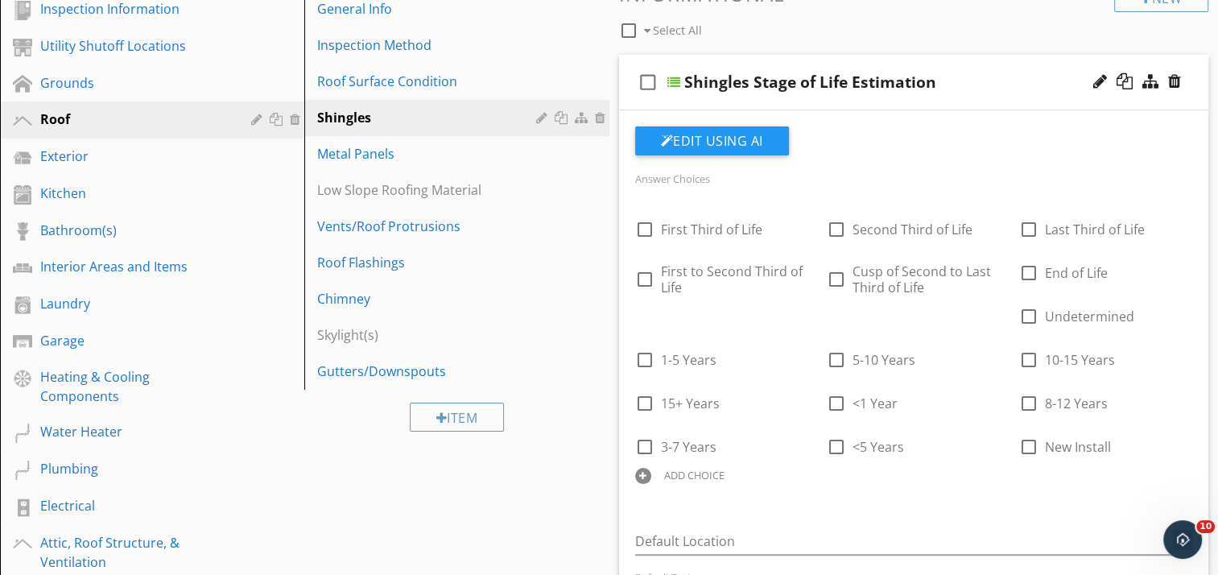
click at [843, 59] on div "check_box_outline_blank Shingles Stage of Life Estimation" at bounding box center [914, 83] width 590 height 56
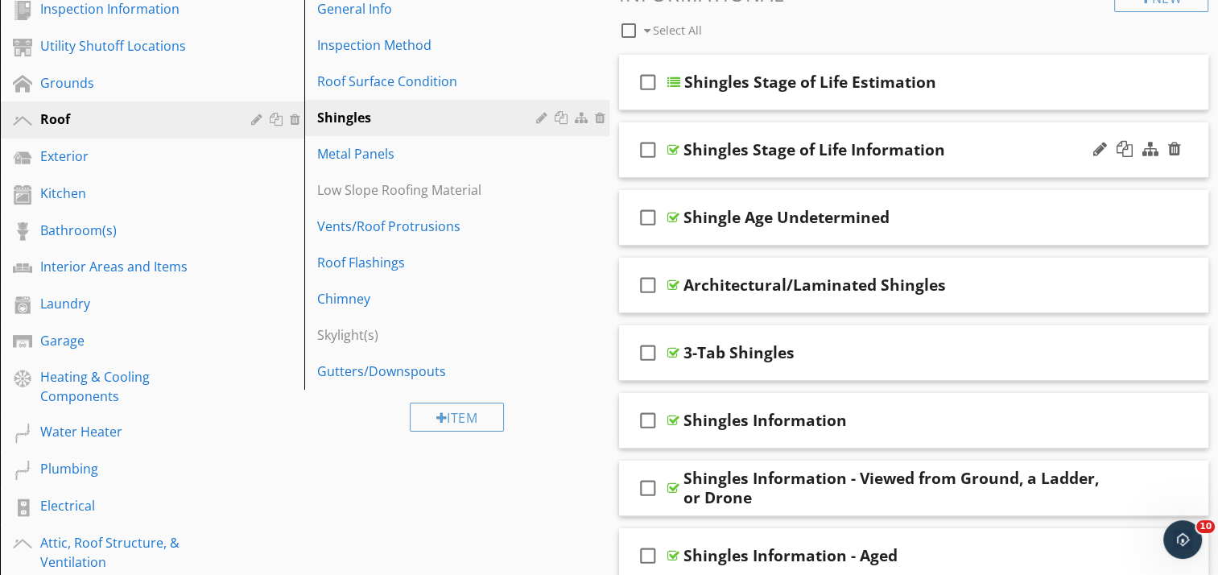
click at [833, 133] on div "check_box_outline_blank Shingles Stage of Life Information" at bounding box center [914, 150] width 590 height 56
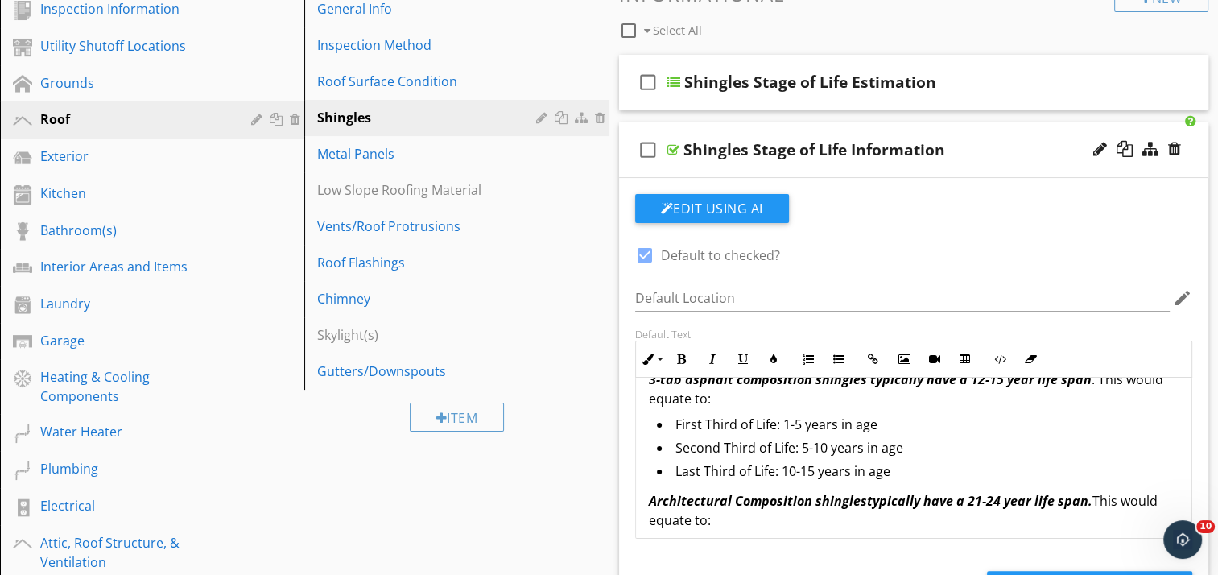
scroll to position [0, 0]
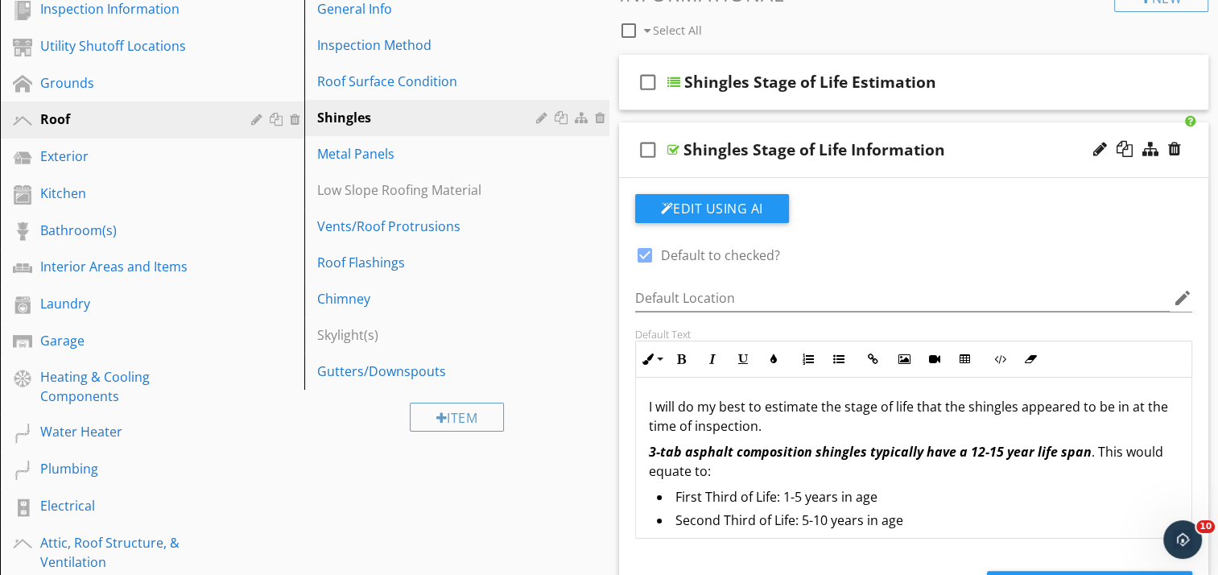
click at [863, 124] on div "check_box_outline_blank Shingles Stage of Life Information" at bounding box center [914, 150] width 590 height 56
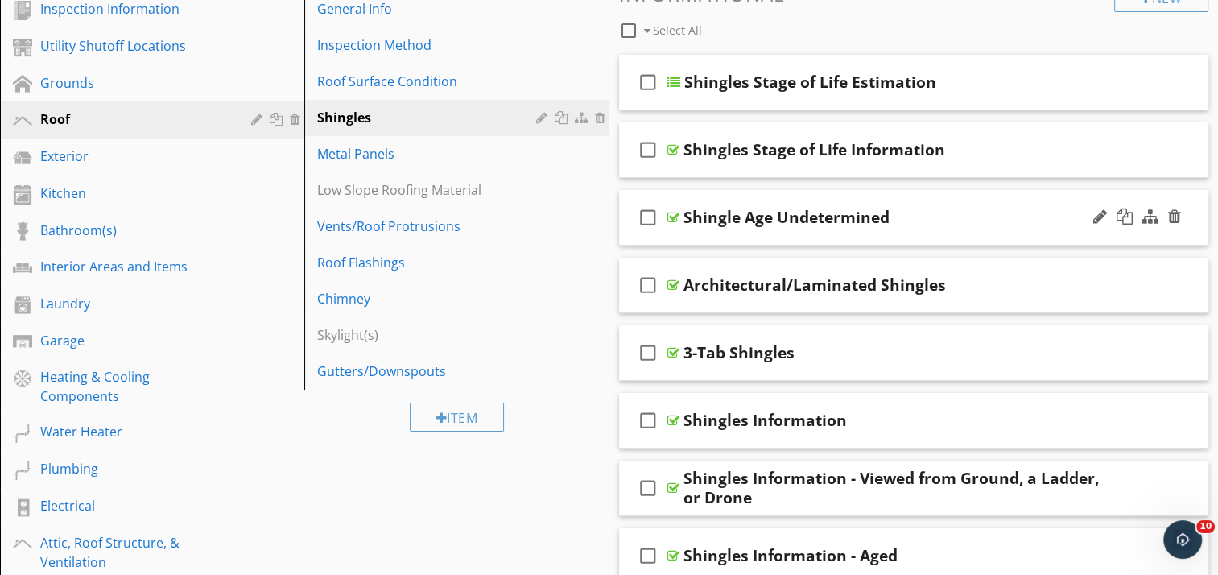
click at [832, 197] on div "check_box_outline_blank Shingle Age Undetermined" at bounding box center [914, 218] width 590 height 56
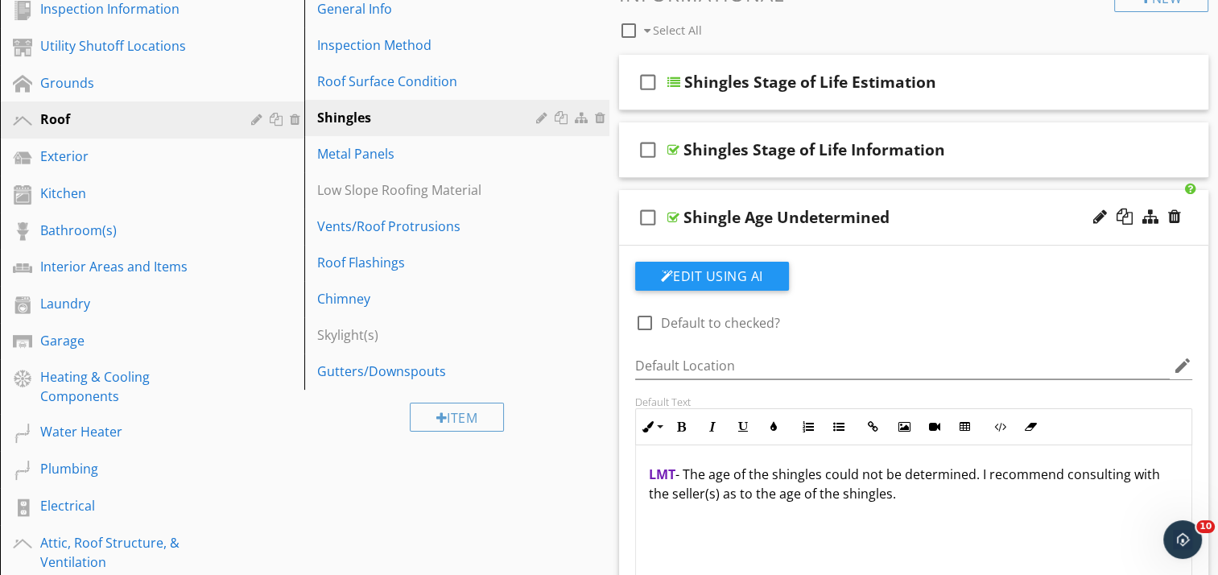
click at [832, 197] on div "check_box_outline_blank Shingle Age Undetermined" at bounding box center [914, 218] width 590 height 56
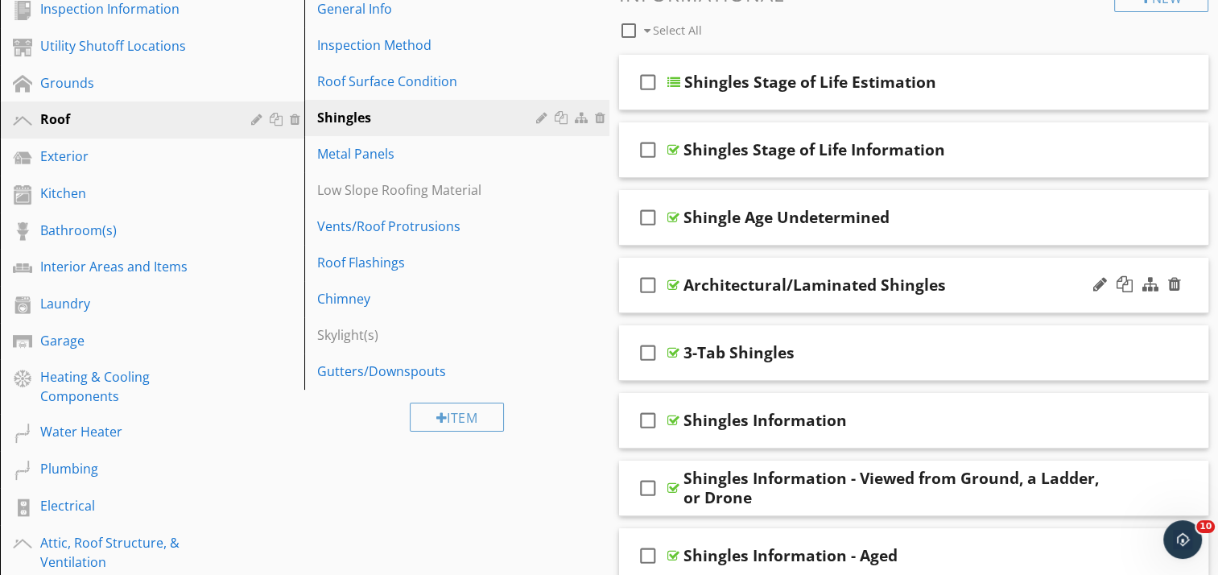
click at [850, 267] on div "check_box_outline_blank Architectural/Laminated Shingles" at bounding box center [914, 286] width 590 height 56
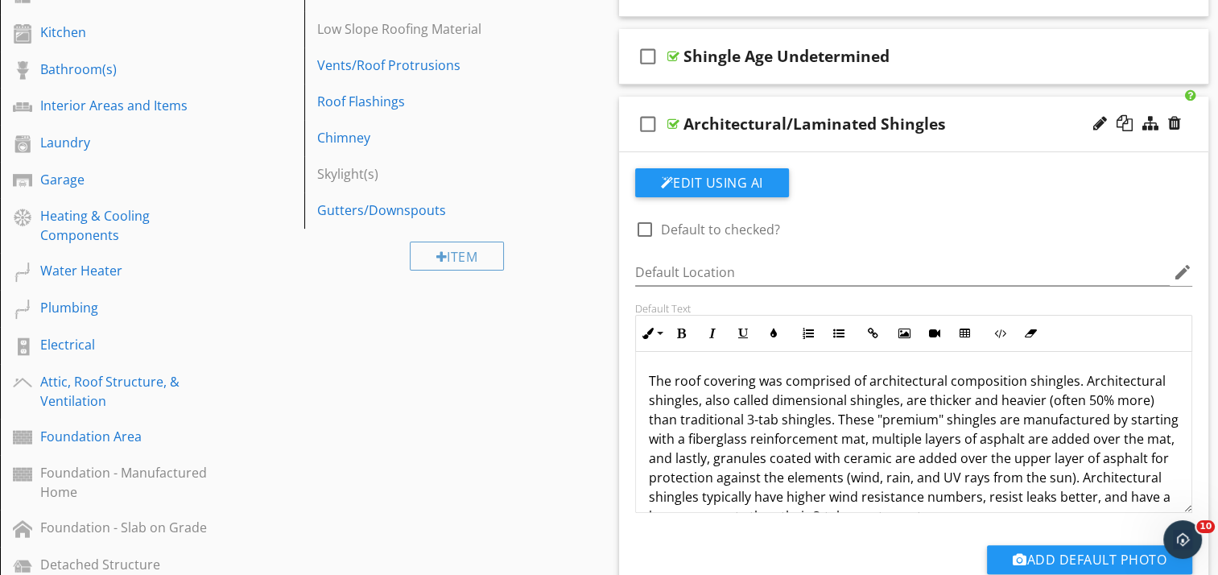
click at [883, 99] on div "check_box_outline_blank Architectural/Laminated Shingles" at bounding box center [914, 125] width 590 height 56
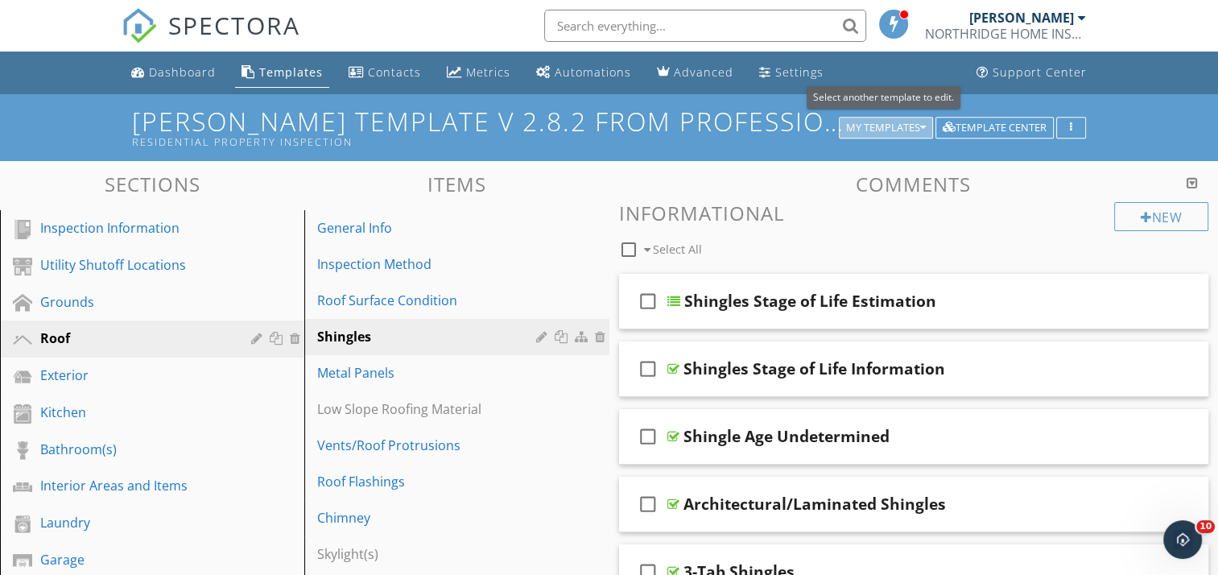
click at [918, 126] on div "My Templates" at bounding box center [886, 127] width 80 height 11
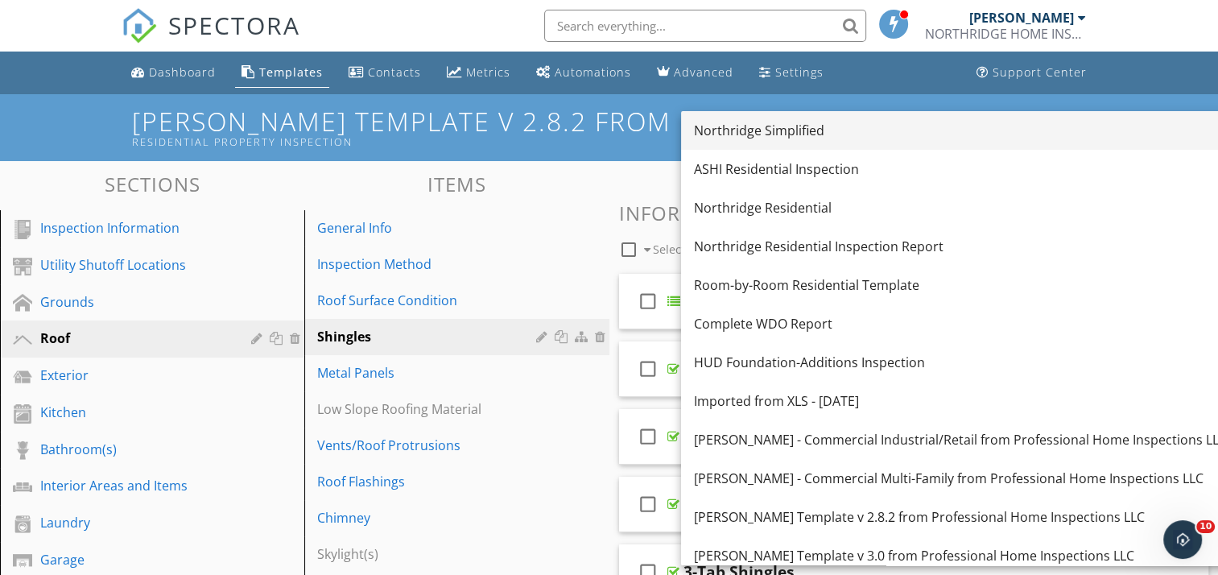
click at [762, 127] on div "Northridge Simplified" at bounding box center [960, 130] width 533 height 19
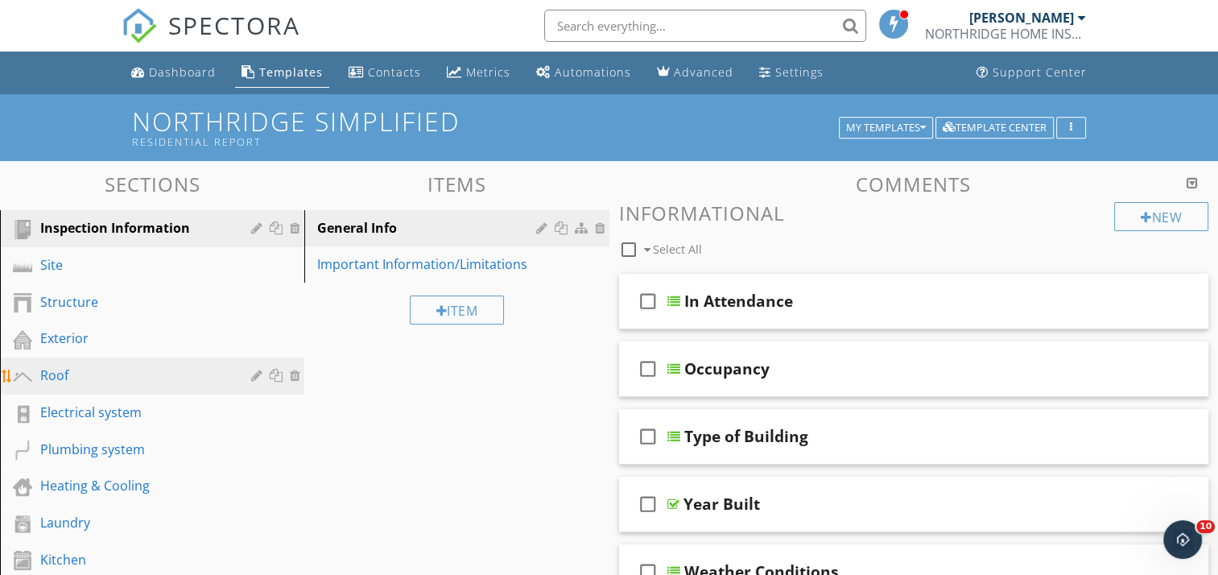
click at [69, 372] on div "Roof" at bounding box center [134, 375] width 188 height 19
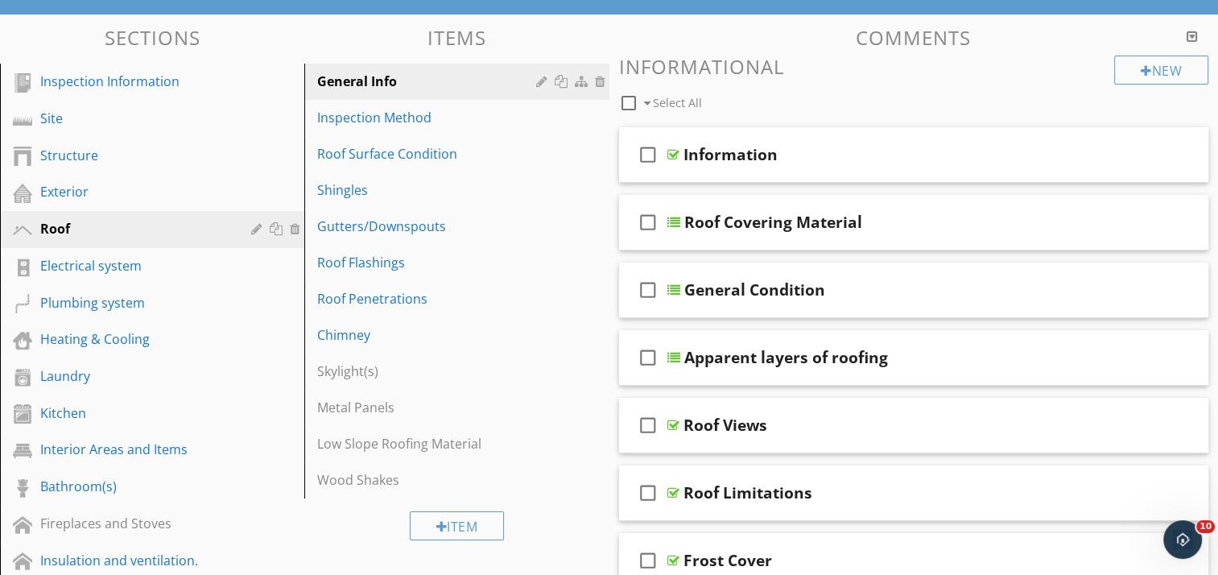
scroll to position [161, 0]
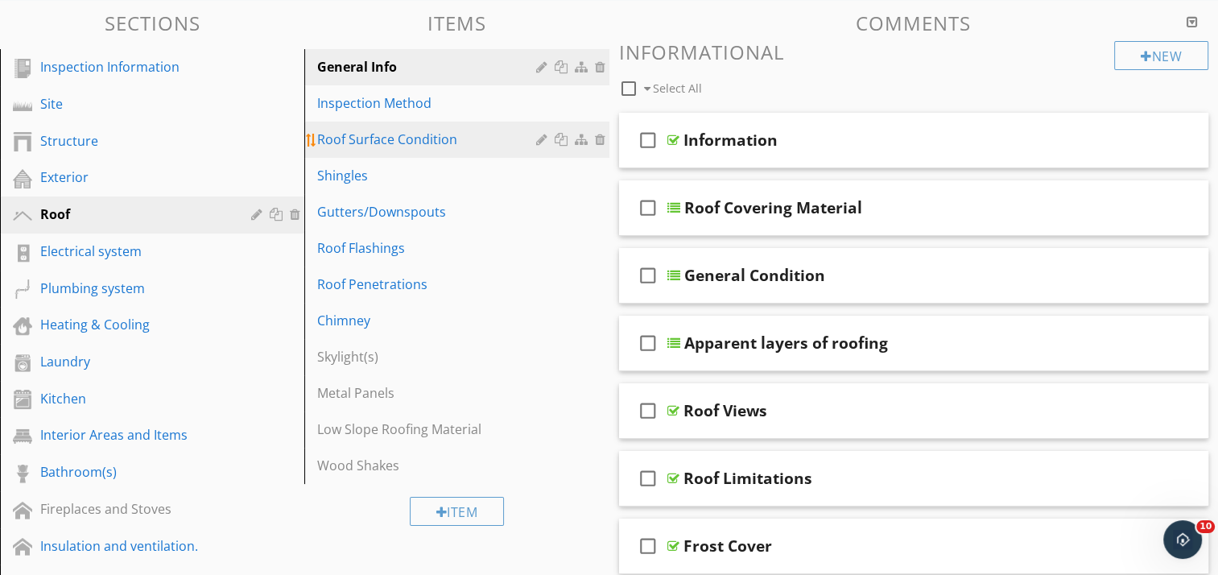
click at [457, 130] on div "Roof Surface Condition" at bounding box center [428, 139] width 223 height 19
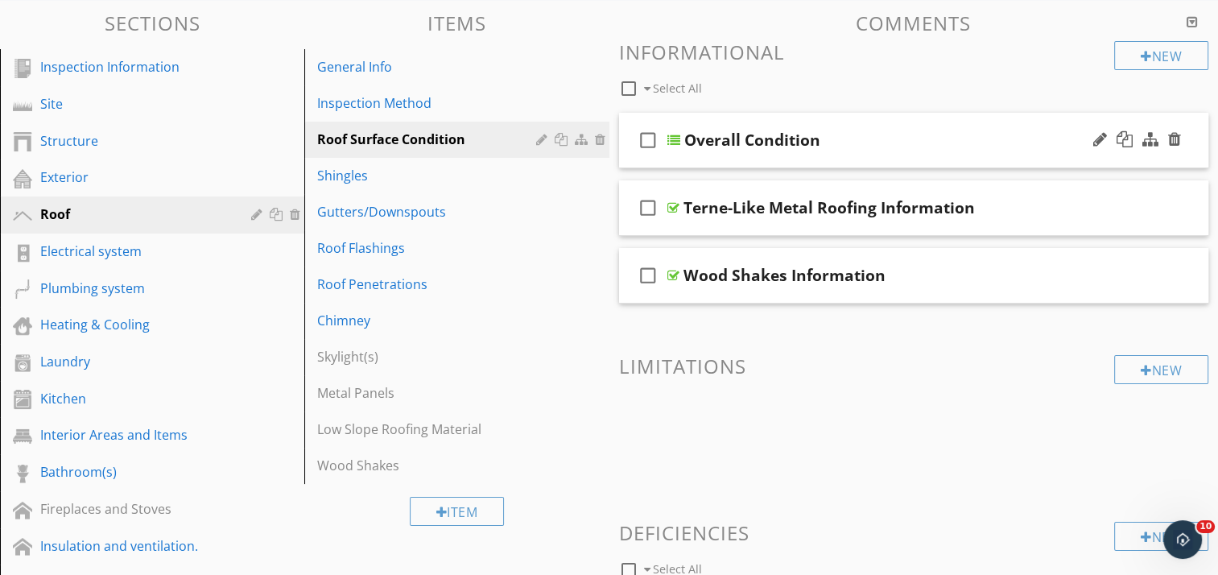
click at [796, 121] on div "check_box_outline_blank Overall Condition" at bounding box center [914, 141] width 590 height 56
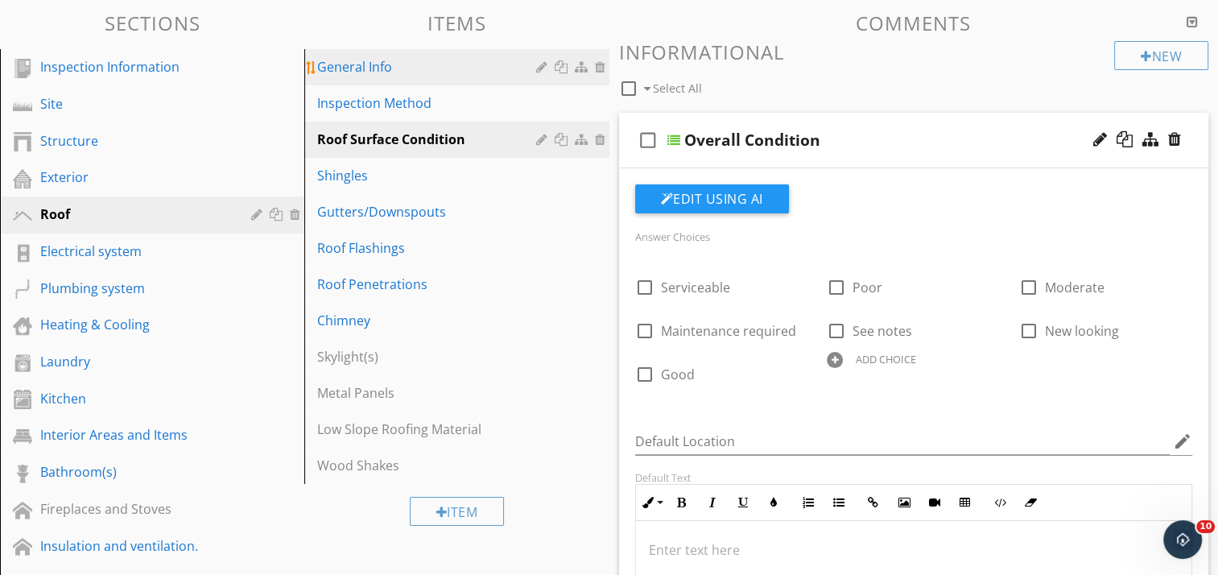
click at [444, 66] on div "General Info" at bounding box center [428, 66] width 223 height 19
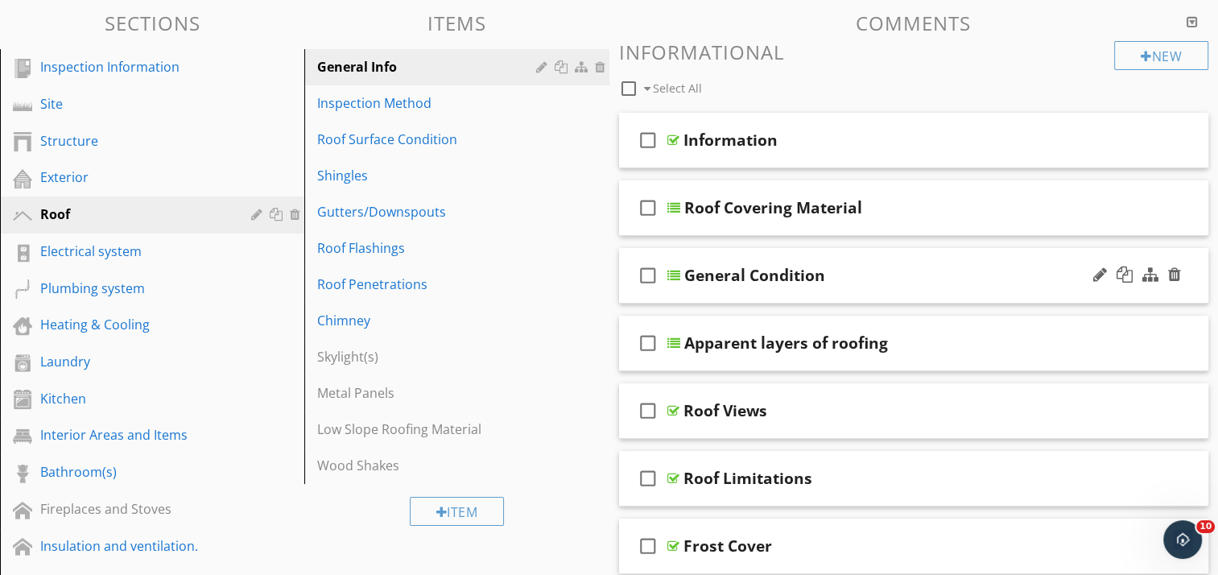
click at [862, 254] on div "check_box_outline_blank General Condition" at bounding box center [914, 276] width 590 height 56
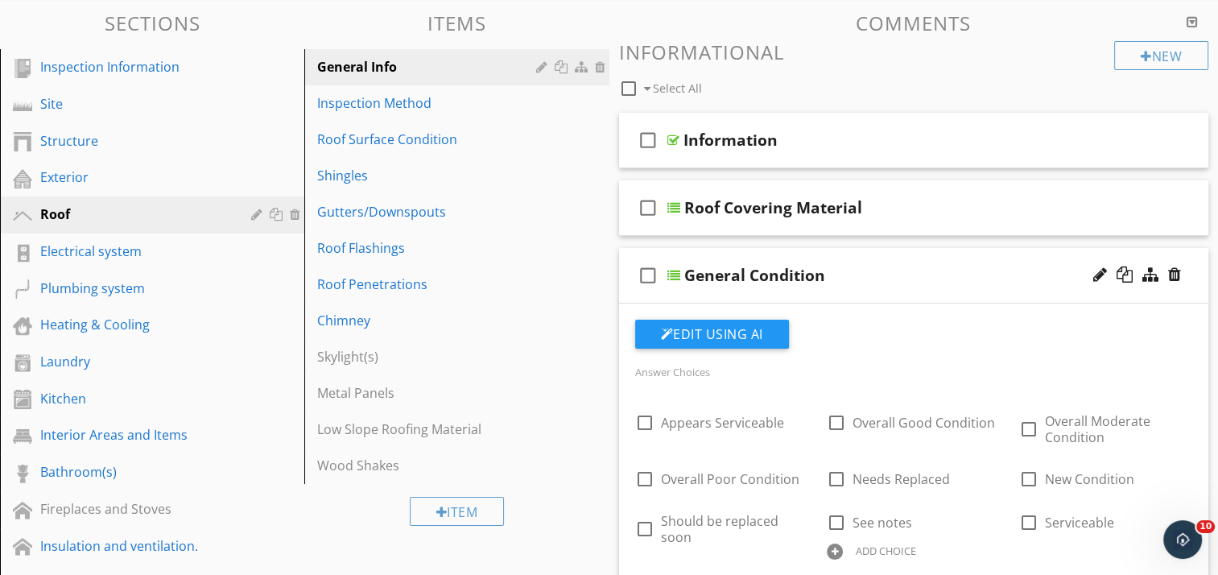
scroll to position [242, 0]
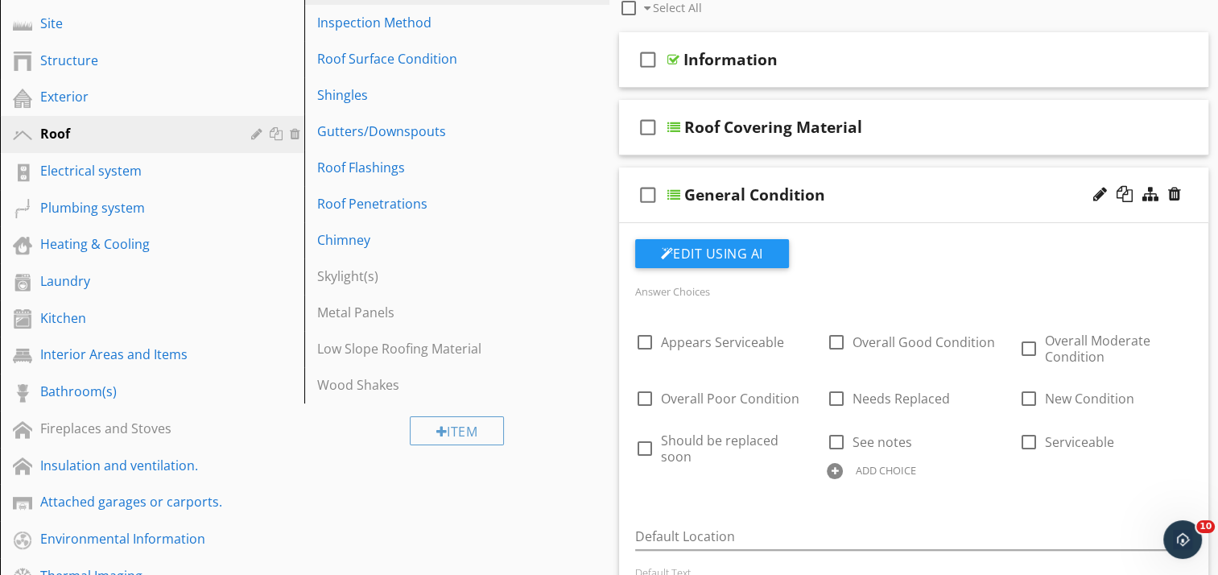
click at [838, 471] on div at bounding box center [835, 471] width 16 height 16
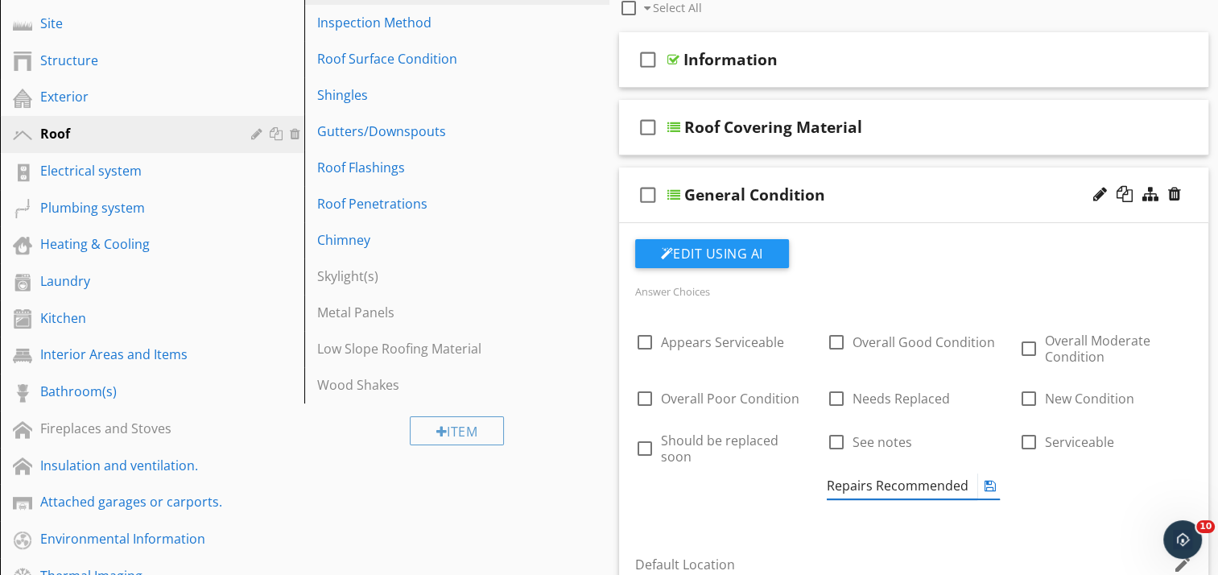
type input "Repairs Recommended"
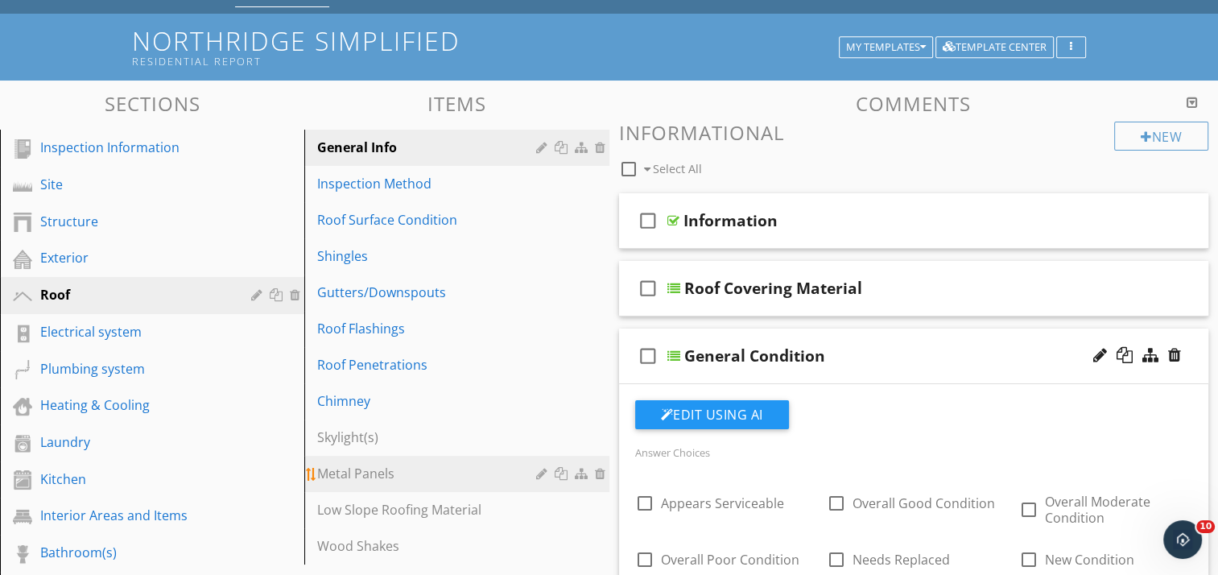
scroll to position [81, 0]
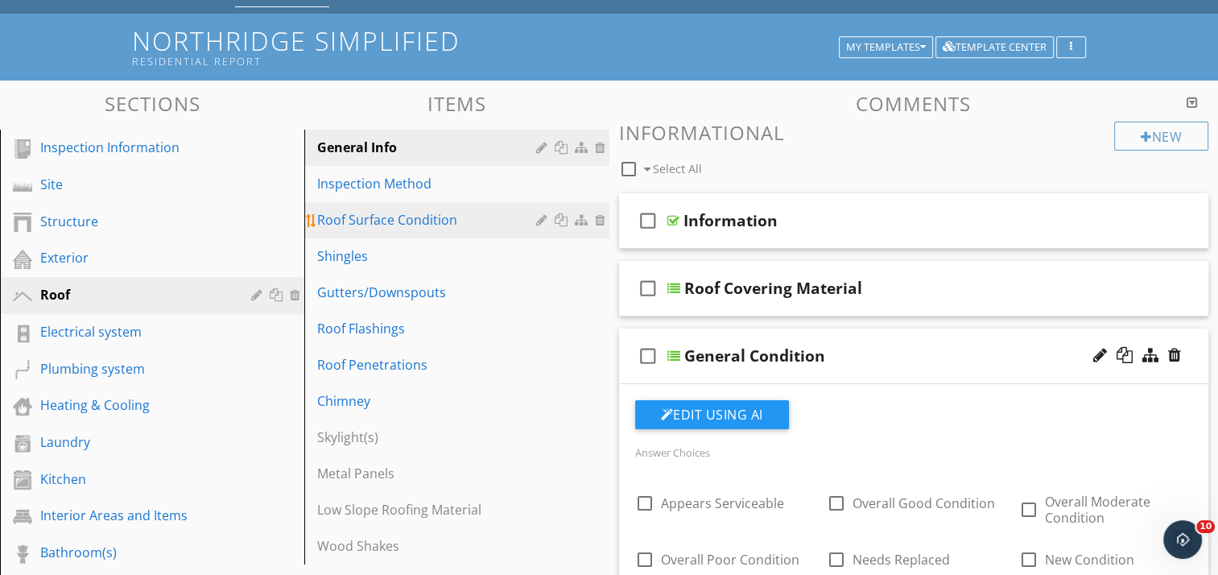
click at [422, 215] on div "Roof Surface Condition" at bounding box center [428, 219] width 223 height 19
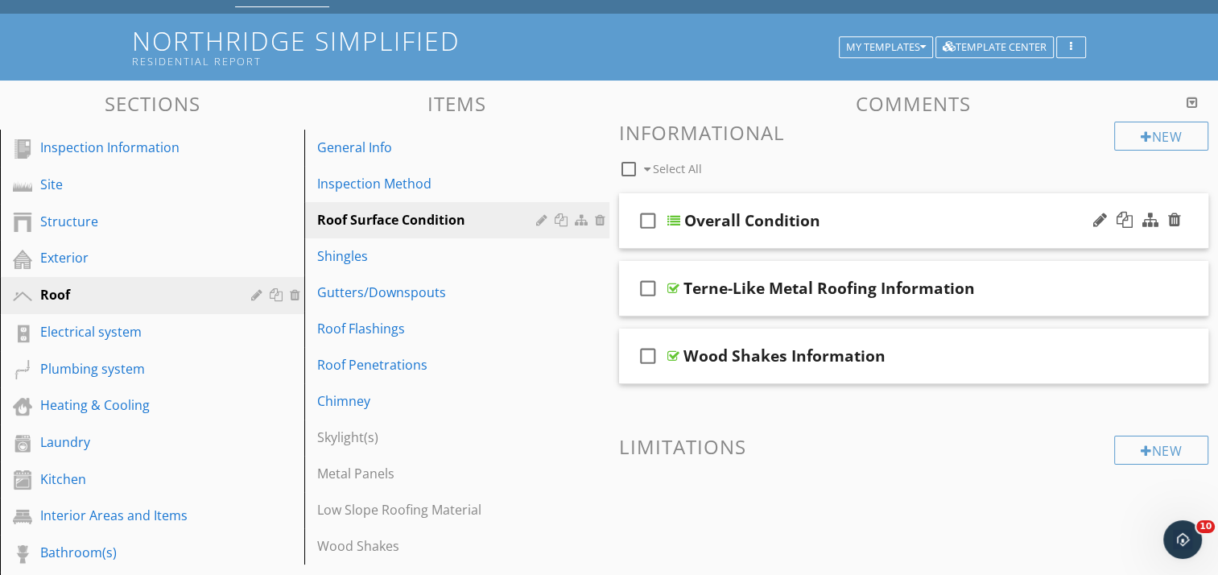
click at [894, 201] on div "check_box_outline_blank Overall Condition" at bounding box center [914, 221] width 590 height 56
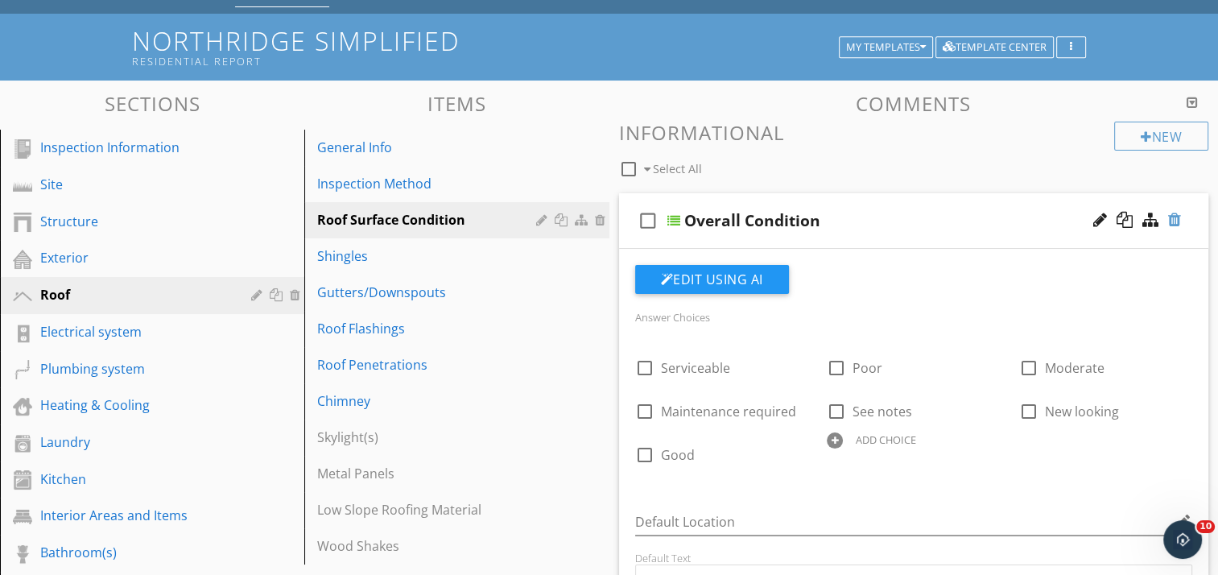
click at [1175, 222] on div at bounding box center [1174, 220] width 13 height 16
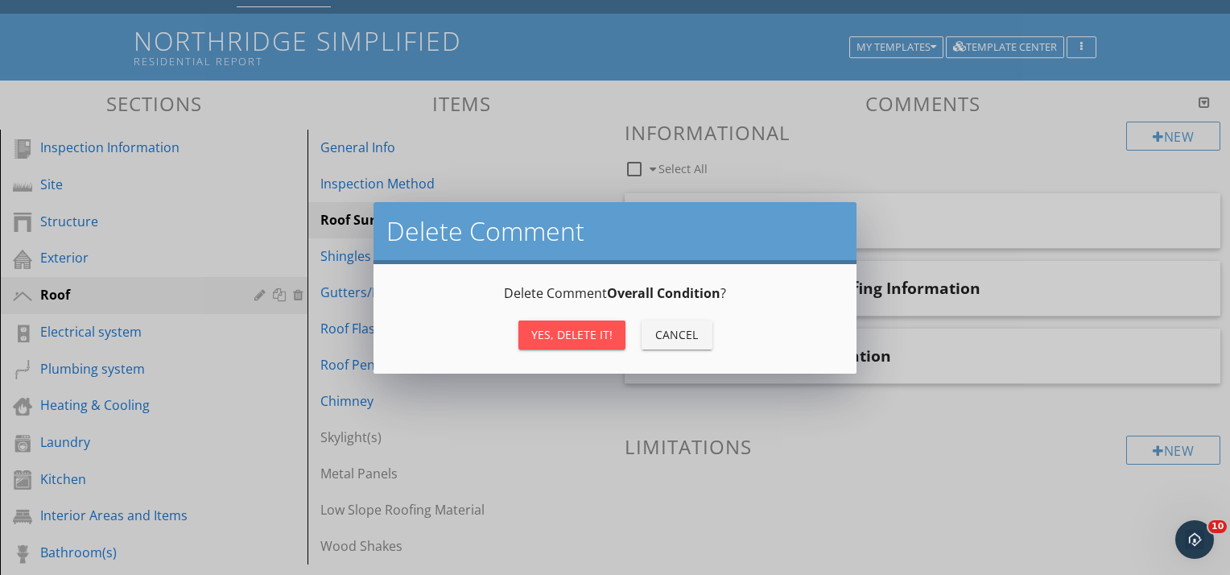
click at [583, 337] on div "Yes, Delete it!" at bounding box center [571, 334] width 81 height 17
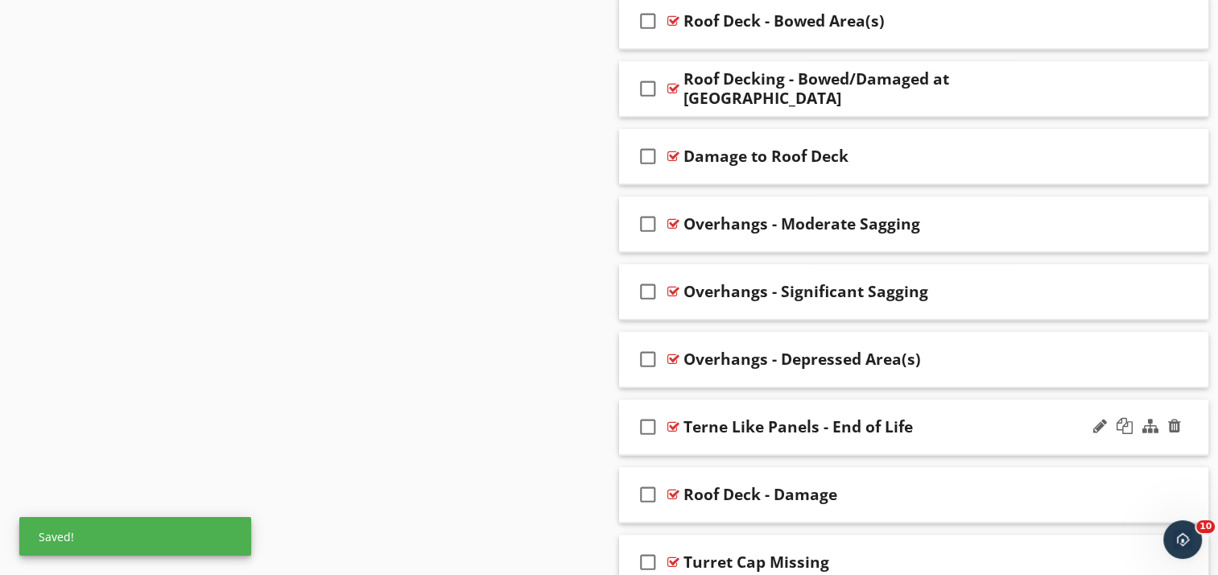
scroll to position [1908, 0]
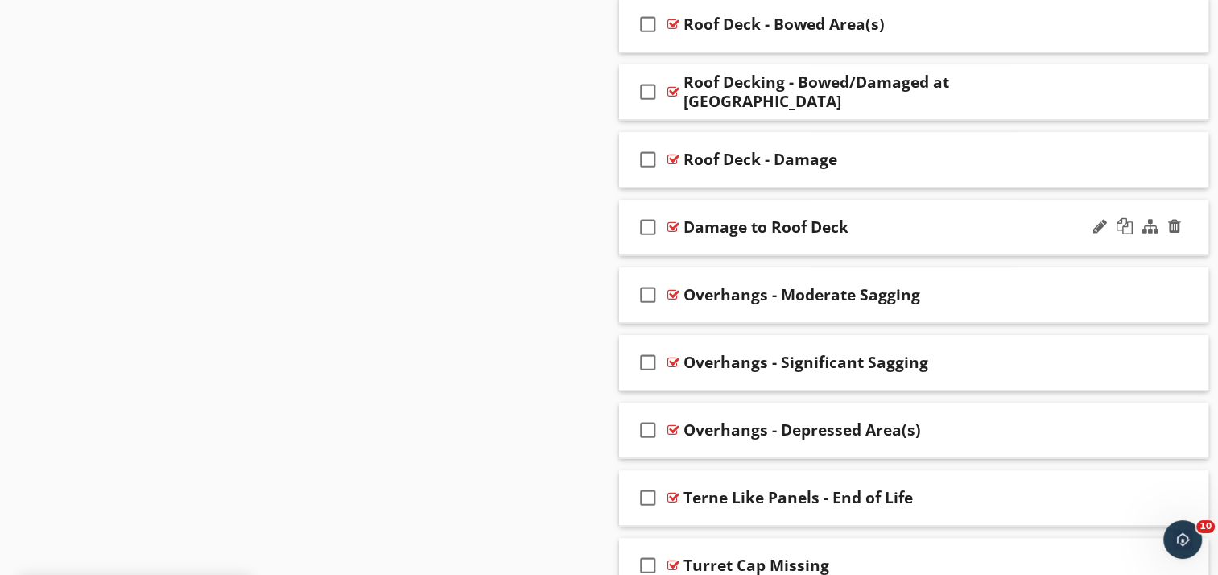
click at [810, 204] on div "check_box_outline_blank Damage to Roof Deck" at bounding box center [914, 228] width 590 height 56
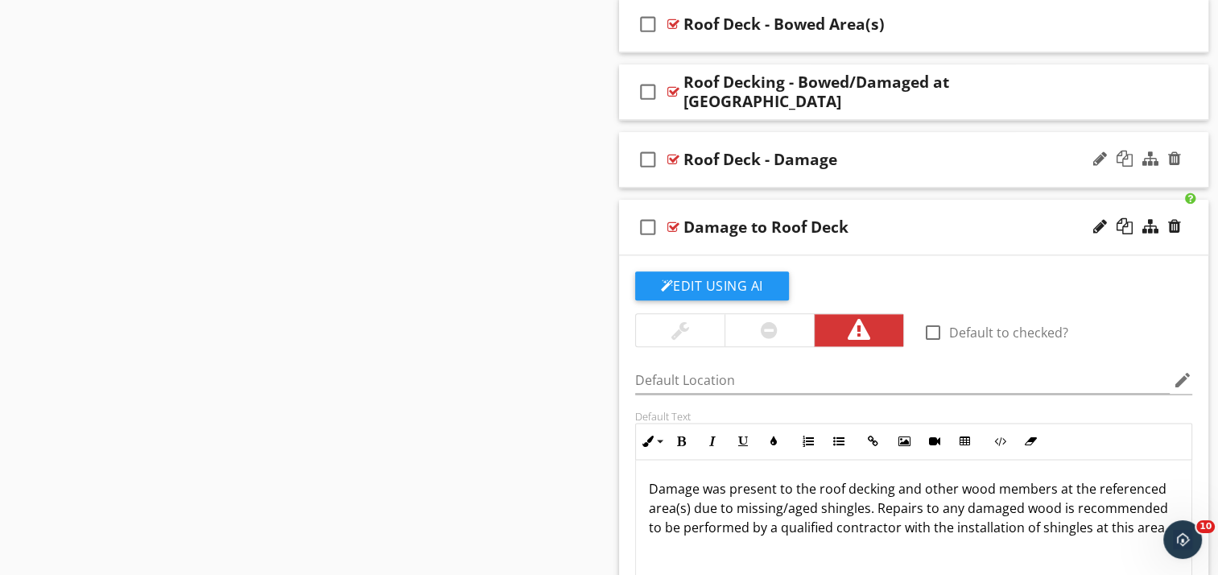
click at [872, 134] on div "check_box_outline_blank Roof Deck - Damage" at bounding box center [914, 160] width 590 height 56
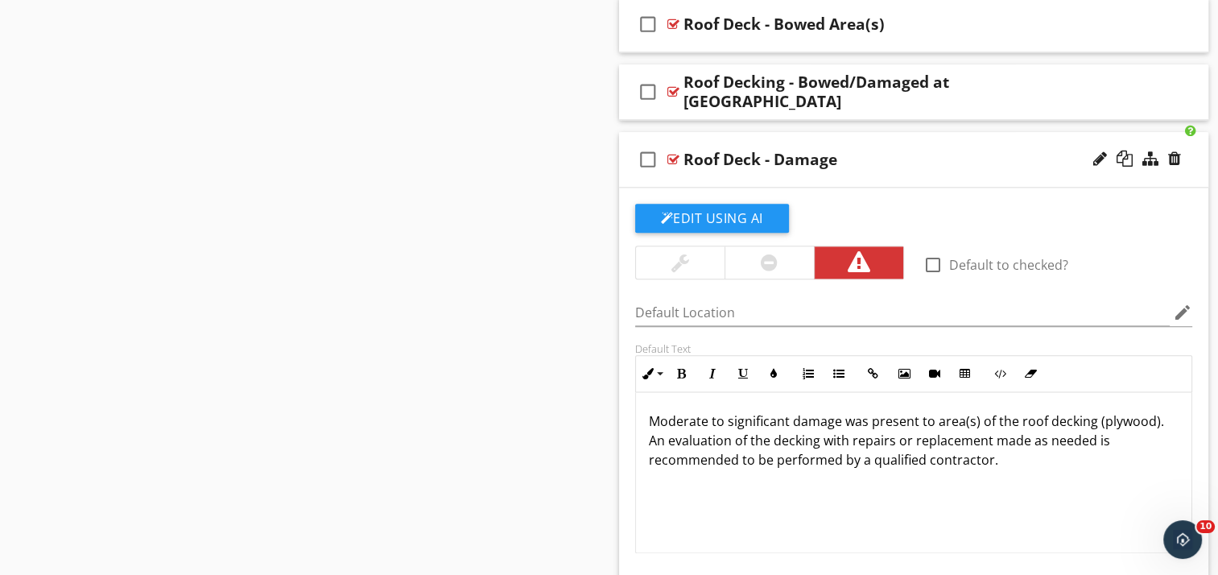
click at [870, 135] on div "check_box_outline_blank Roof Deck - Damage" at bounding box center [914, 160] width 590 height 56
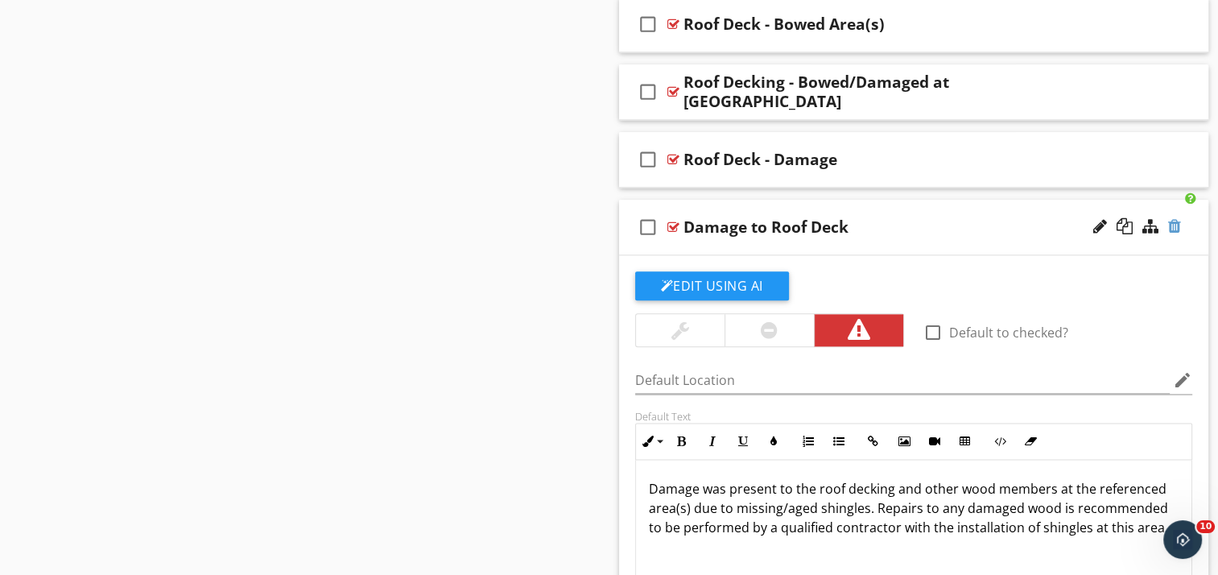
click at [1172, 224] on div at bounding box center [1174, 226] width 13 height 16
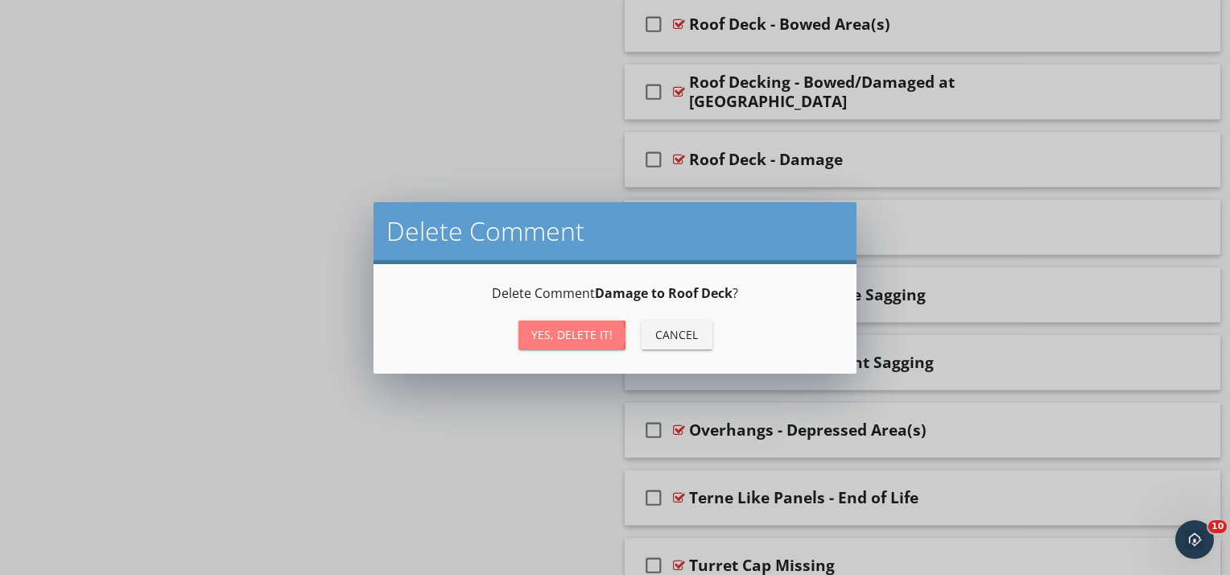
click at [548, 334] on div "Yes, Delete it!" at bounding box center [571, 334] width 81 height 17
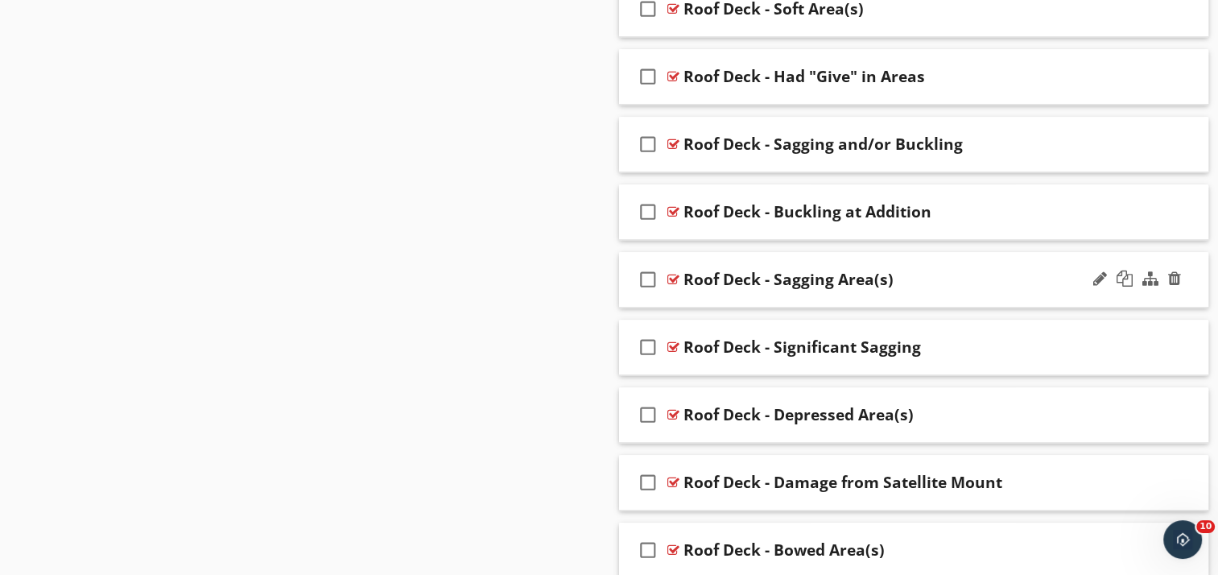
scroll to position [1345, 0]
